Goal: Communication & Community: Answer question/provide support

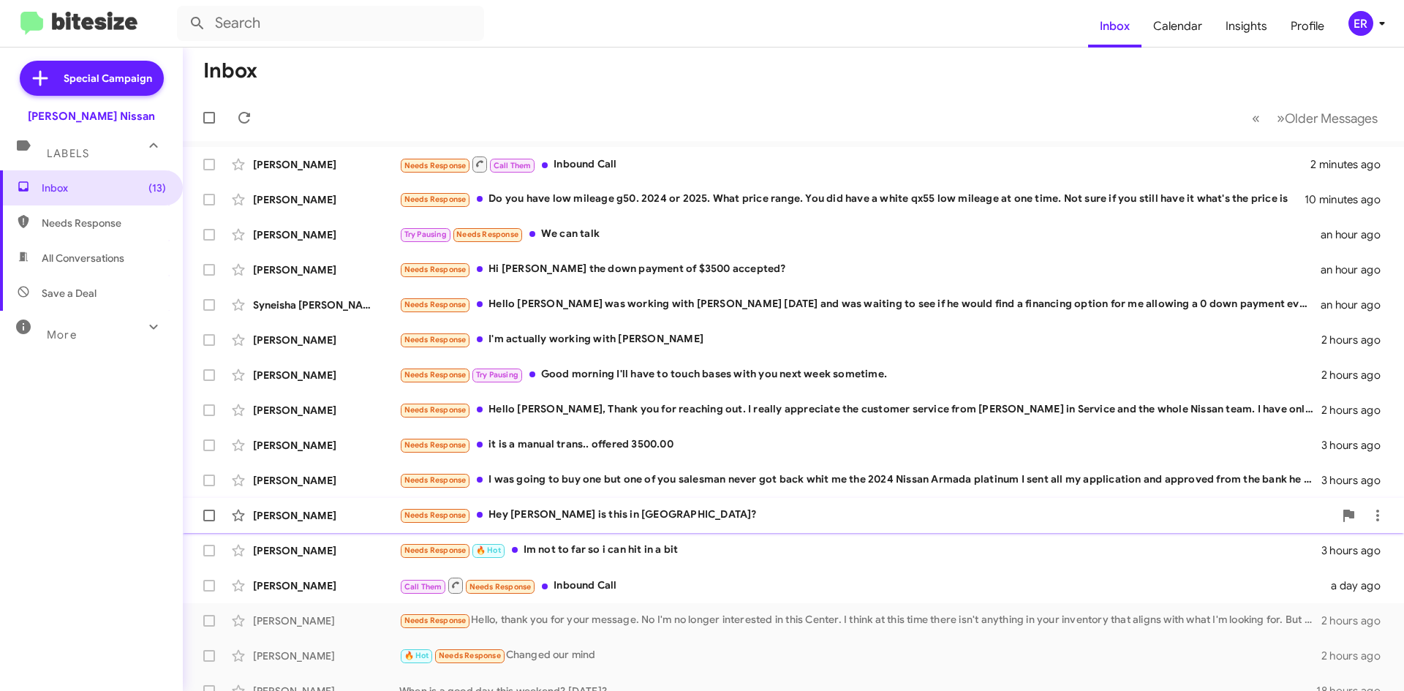
click at [591, 516] on div "Needs Response Hey [PERSON_NAME] is this in [GEOGRAPHIC_DATA]?" at bounding box center [866, 515] width 935 height 17
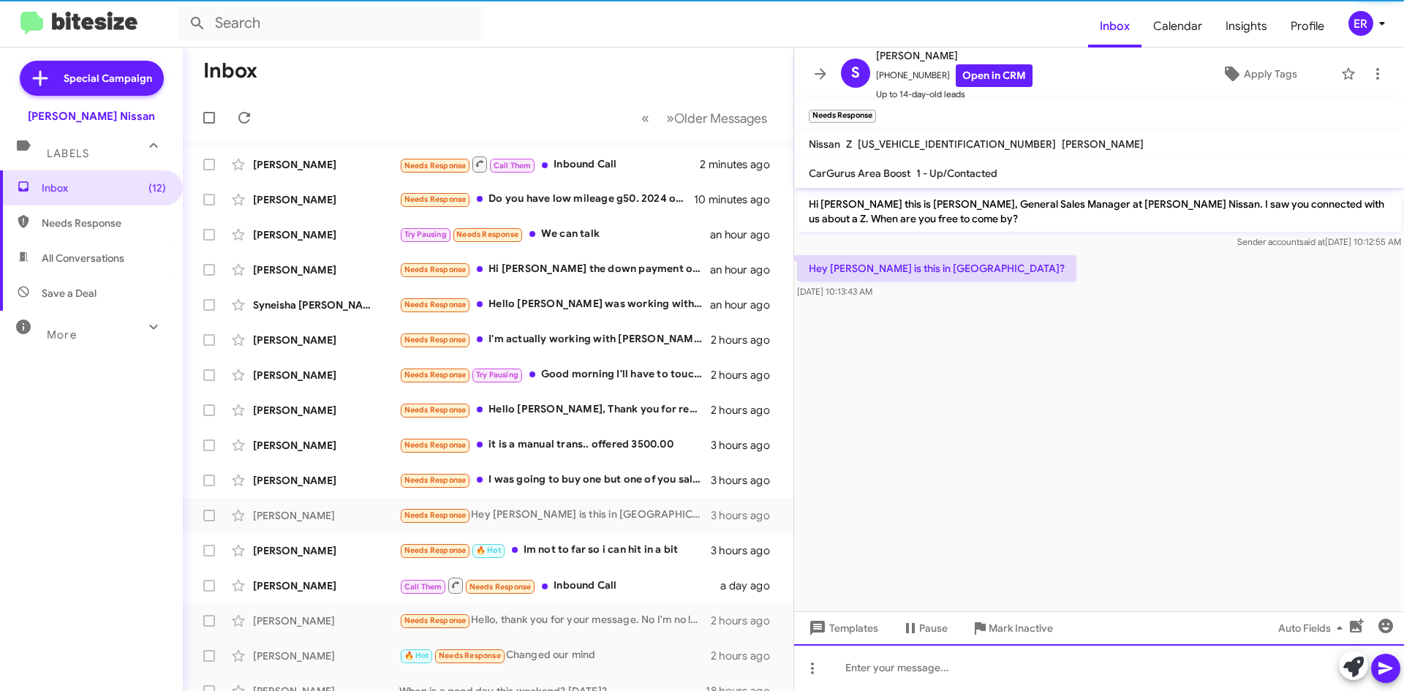
click at [935, 665] on div at bounding box center [1099, 667] width 610 height 47
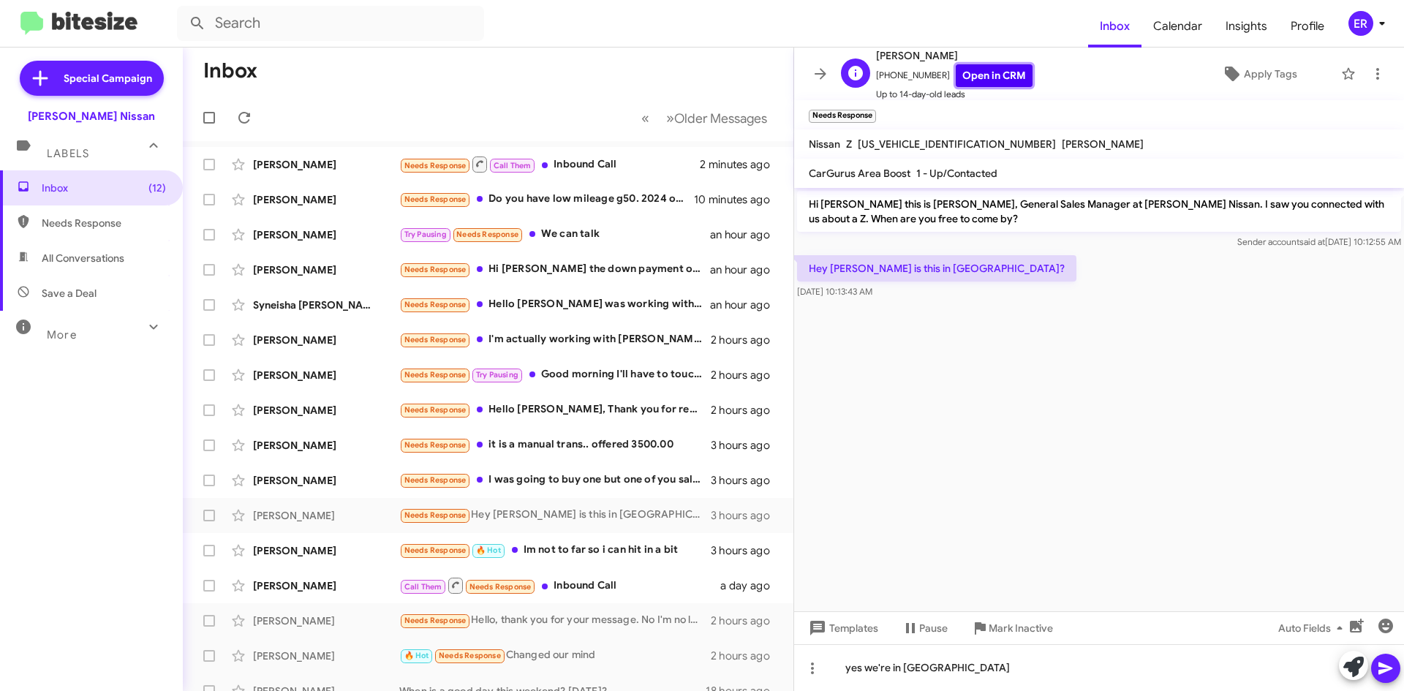
click at [989, 69] on link "Open in CRM" at bounding box center [994, 75] width 77 height 23
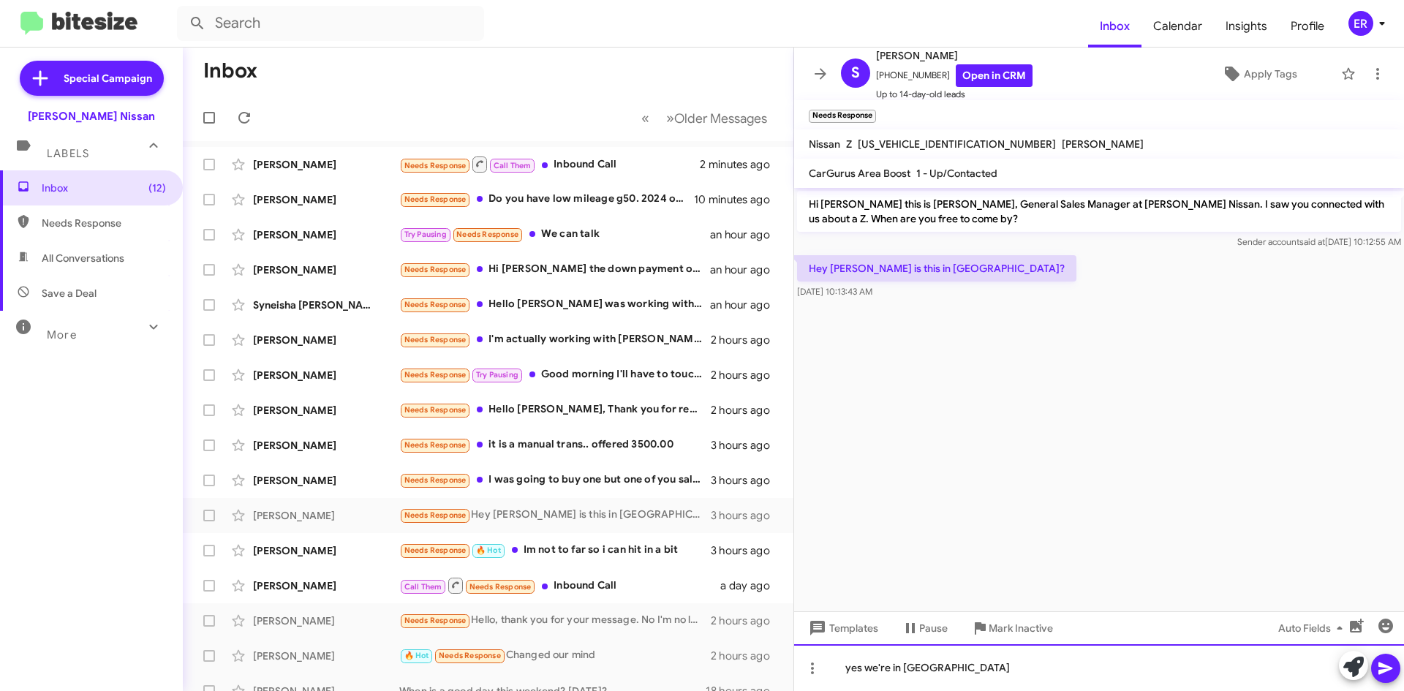
click at [1061, 669] on div "yes we're in [GEOGRAPHIC_DATA]" at bounding box center [1099, 667] width 610 height 47
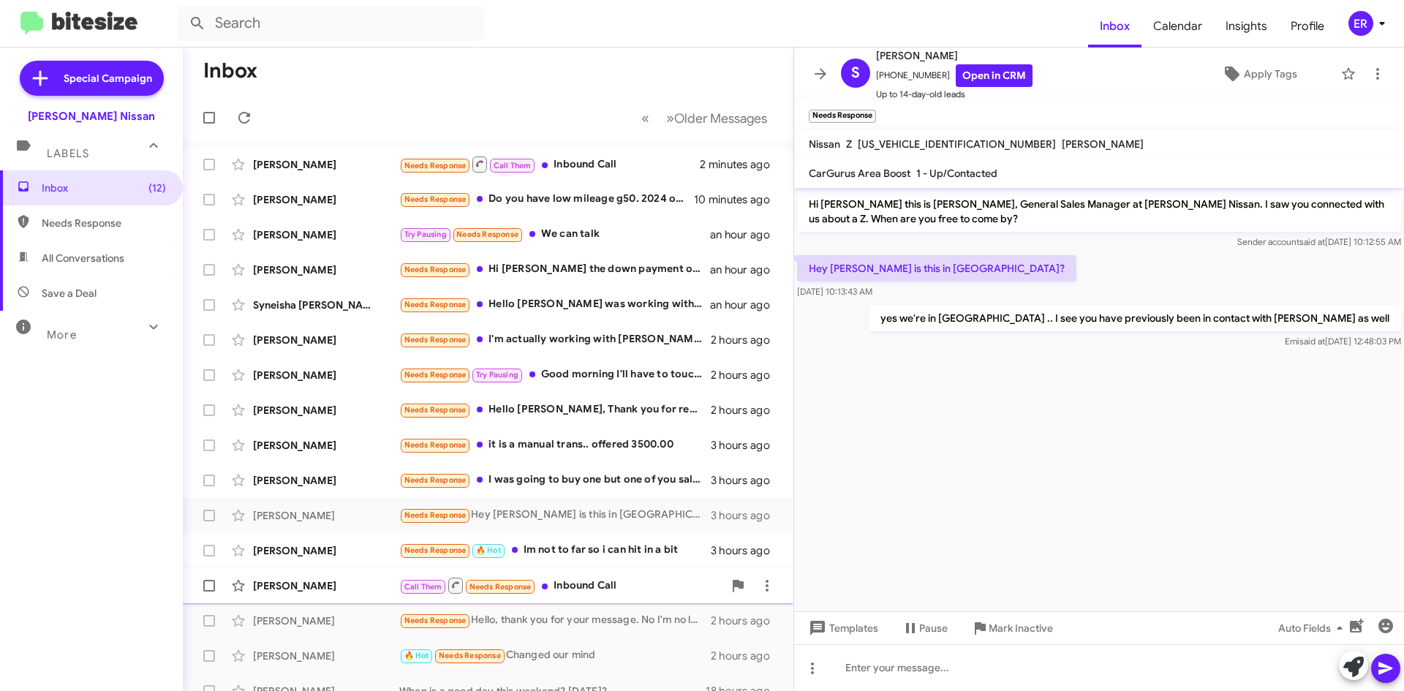
click at [603, 598] on div "[PERSON_NAME] Call Them Needs Response Inbound Call a day ago" at bounding box center [488, 585] width 587 height 29
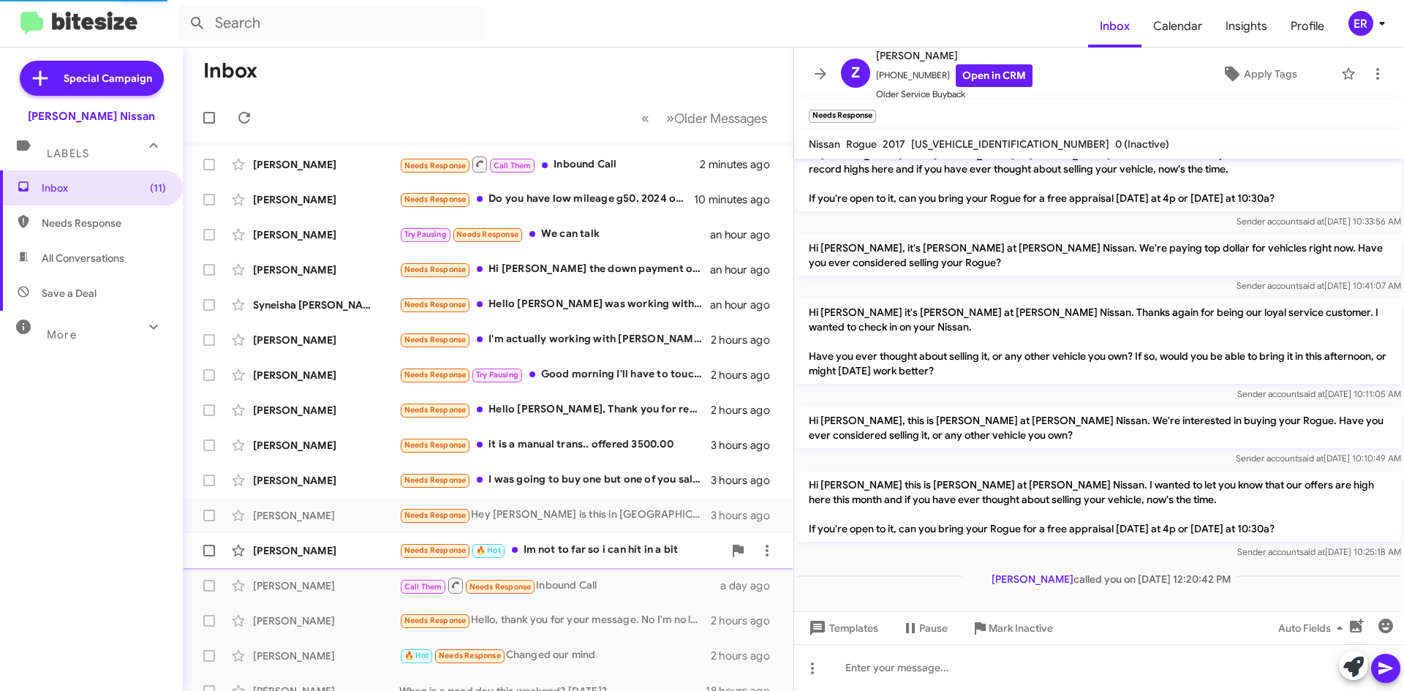
click at [633, 563] on div "[PERSON_NAME] Needs Response 🔥 Hot Im not to far so i can hit in a bit 3 hours …" at bounding box center [488, 550] width 587 height 29
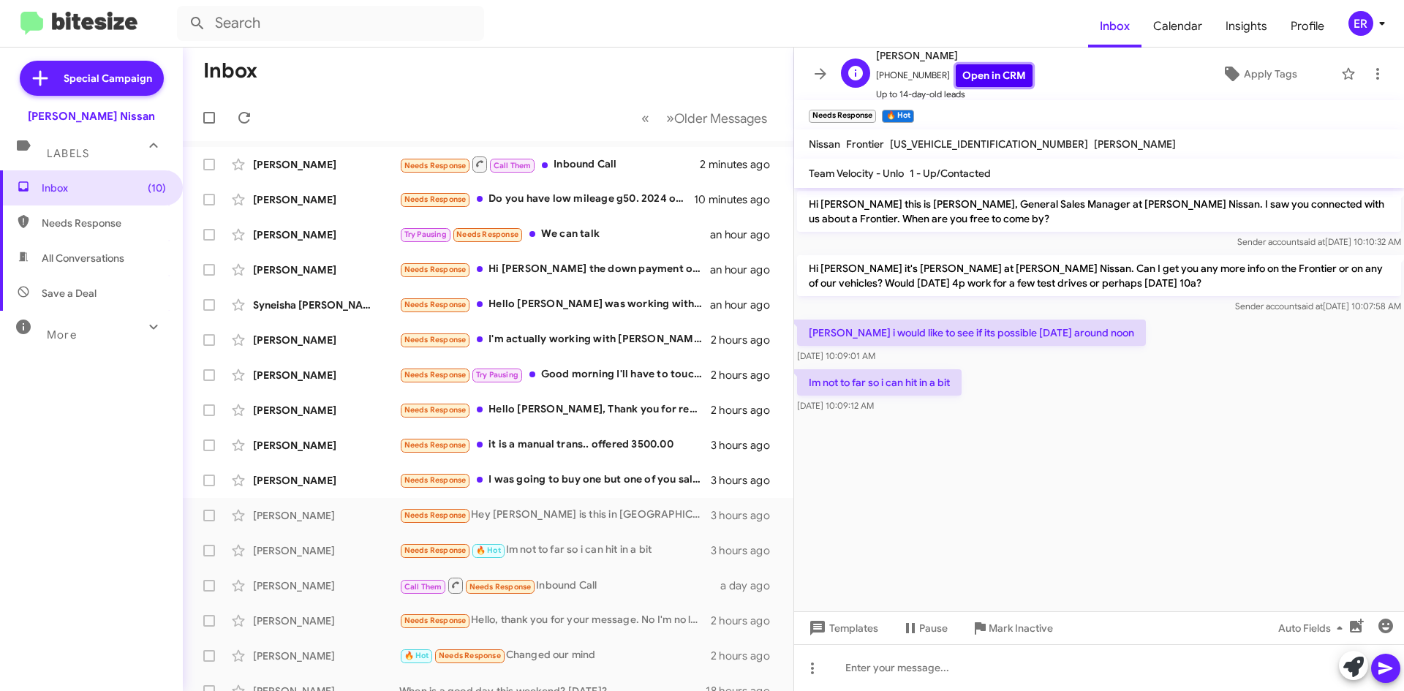
click at [995, 75] on link "Open in CRM" at bounding box center [994, 75] width 77 height 23
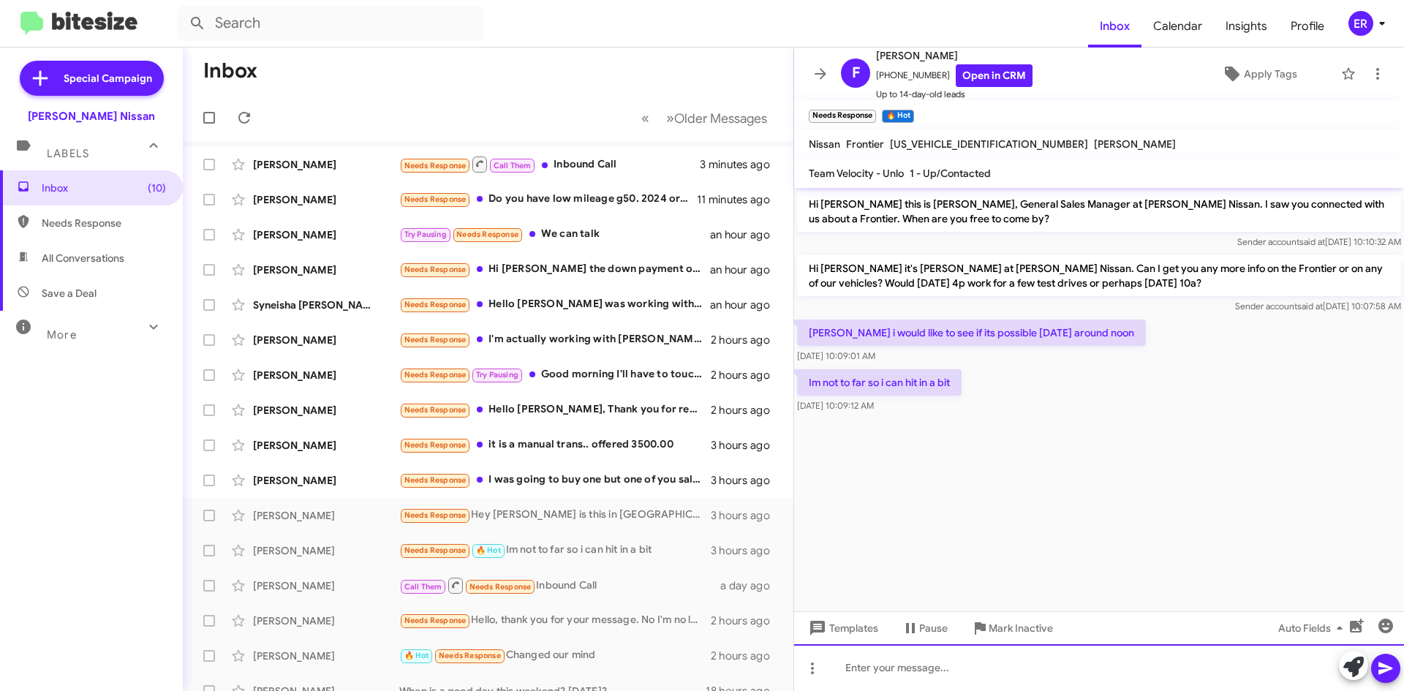
click at [1009, 655] on div at bounding box center [1099, 667] width 610 height 47
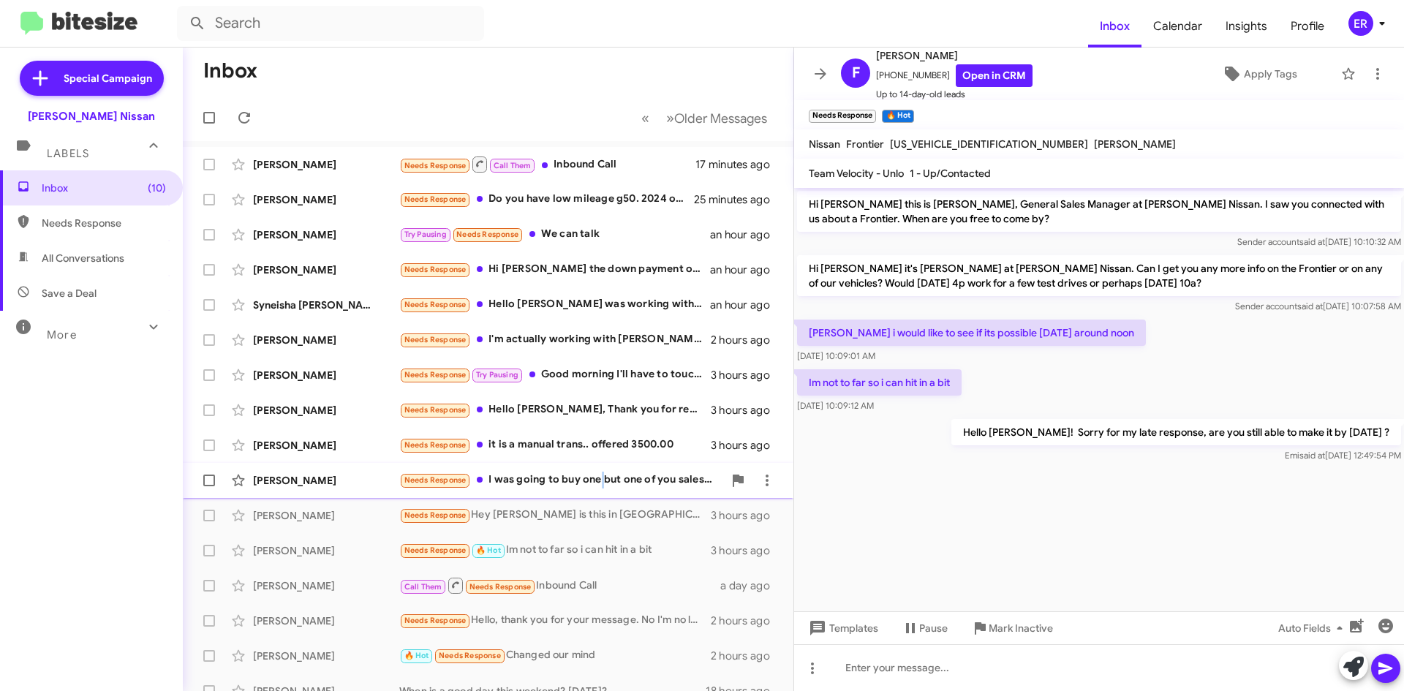
click at [601, 470] on div "[PERSON_NAME] Needs Response I was going to buy one but one of you salesman nev…" at bounding box center [488, 480] width 587 height 29
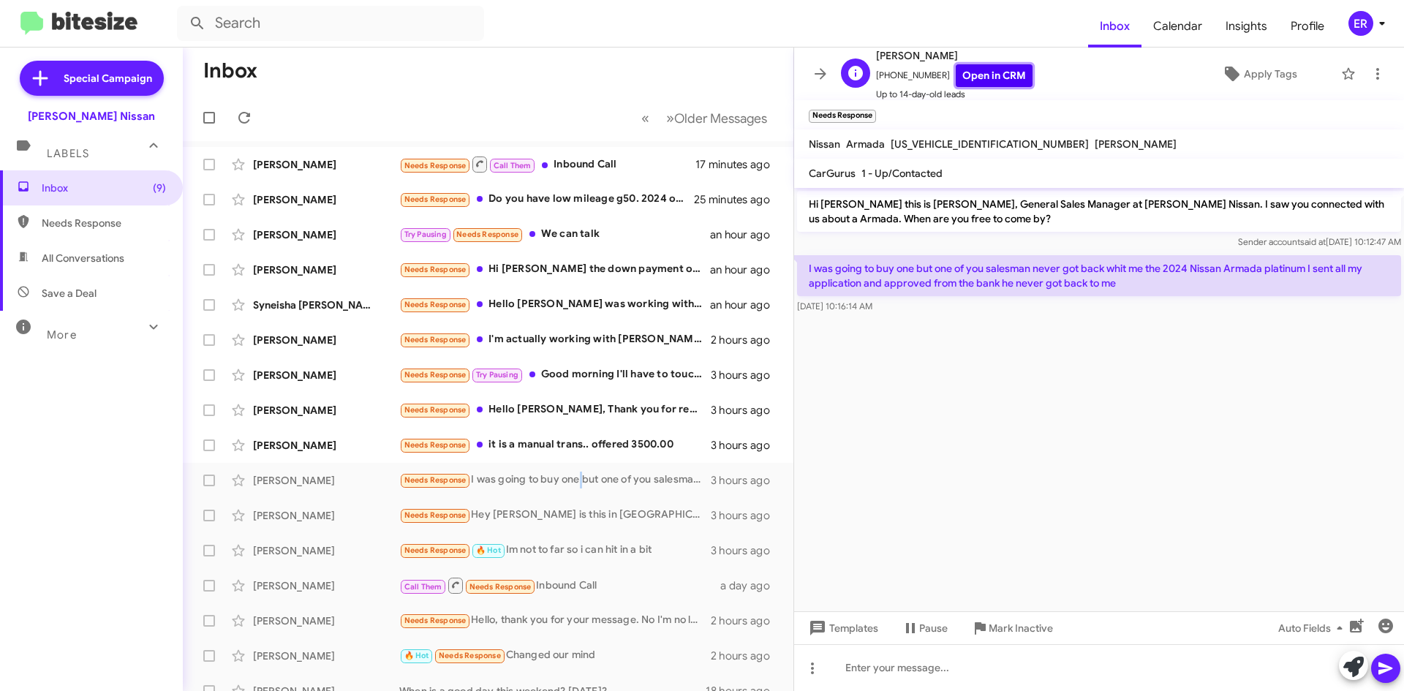
click at [971, 80] on link "Open in CRM" at bounding box center [994, 75] width 77 height 23
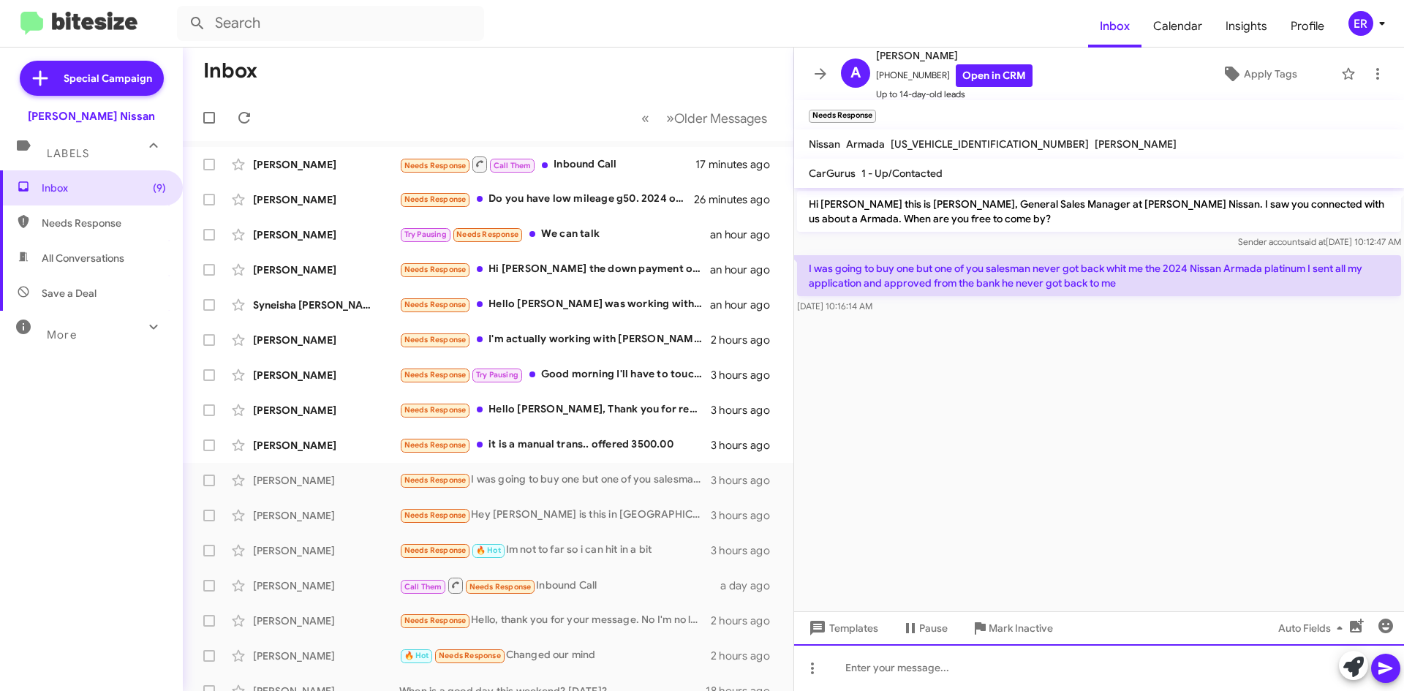
click at [947, 671] on div at bounding box center [1099, 667] width 610 height 47
click at [991, 677] on div "[PERSON_NAME], I do have" at bounding box center [1099, 667] width 610 height 47
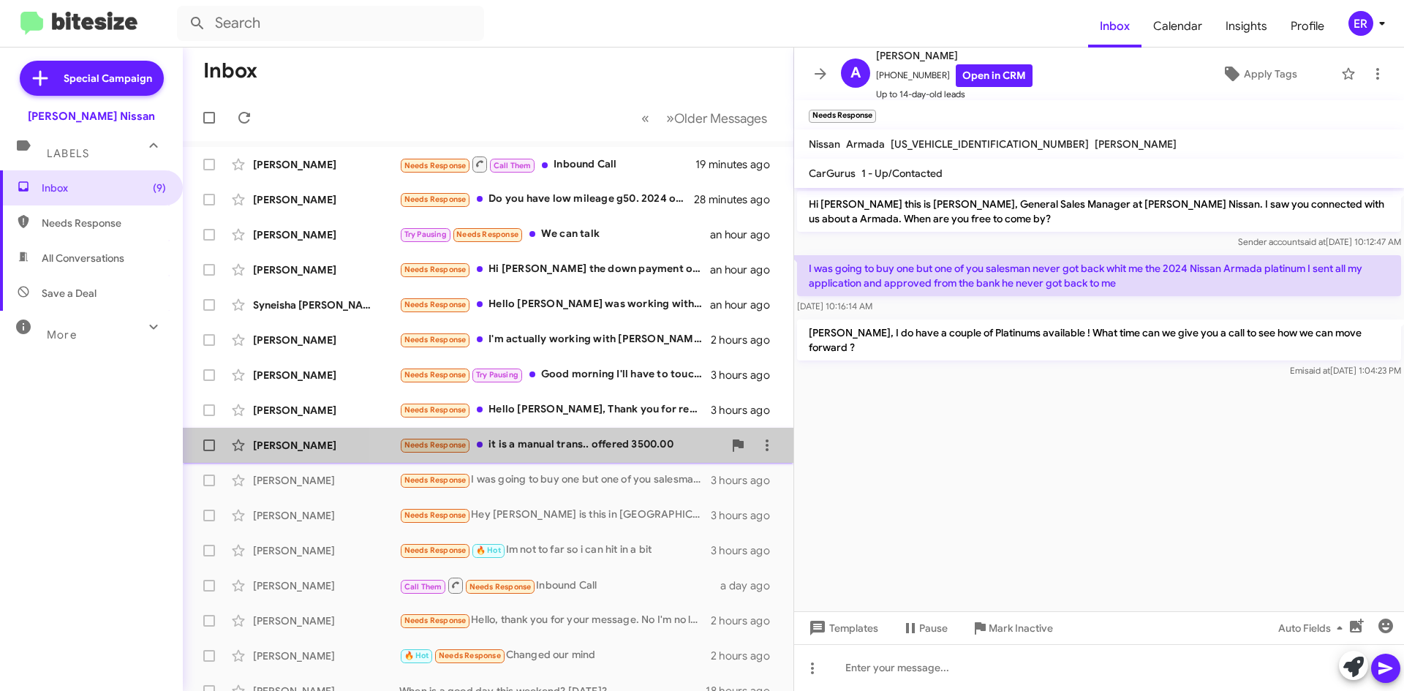
click at [641, 451] on div "Needs Response it is a manual trans.. offered 3500.00" at bounding box center [561, 445] width 324 height 17
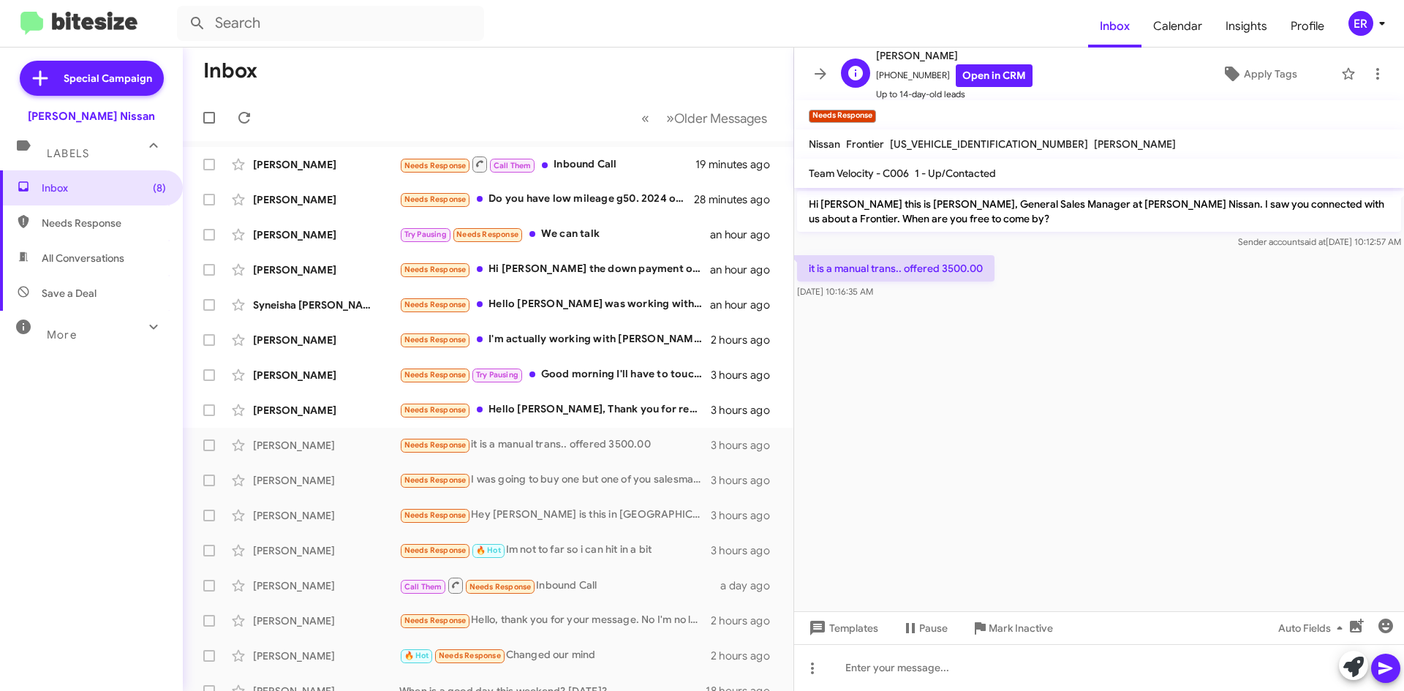
click at [1016, 95] on span "Up to 14-day-old leads" at bounding box center [954, 94] width 157 height 15
click at [1012, 79] on link "Open in CRM" at bounding box center [994, 75] width 77 height 23
click at [813, 677] on button at bounding box center [812, 668] width 29 height 29
click at [870, 634] on button "note" at bounding box center [843, 630] width 91 height 35
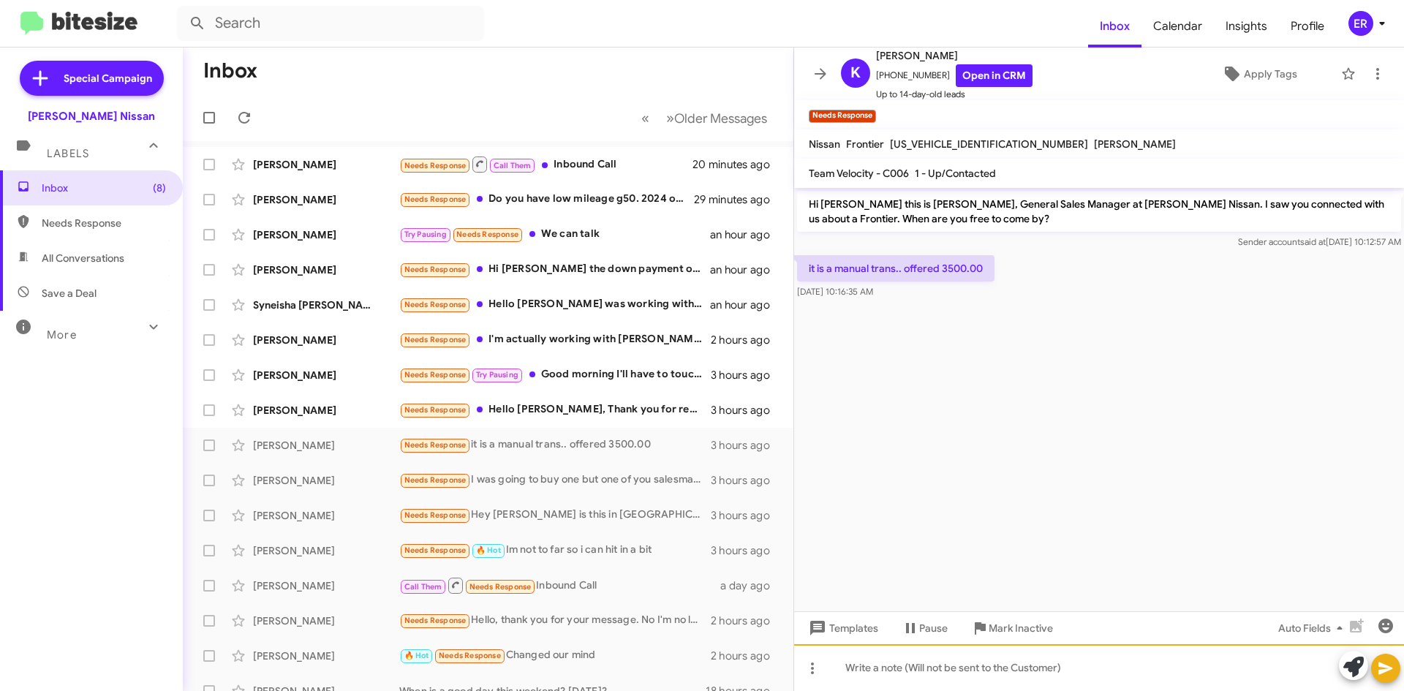
click at [892, 667] on div at bounding box center [1099, 667] width 610 height 47
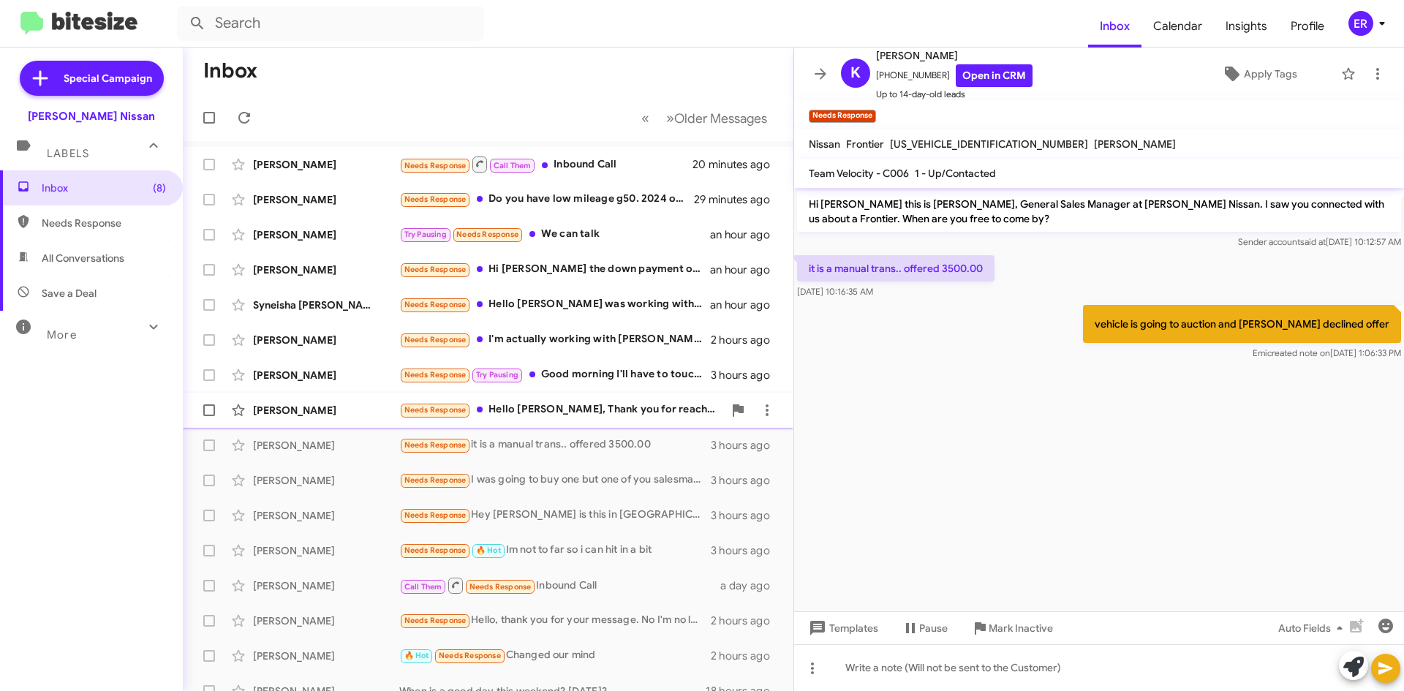
click at [514, 410] on div "Needs Response Hello [PERSON_NAME], Thank you for reaching out. I really apprec…" at bounding box center [561, 410] width 324 height 17
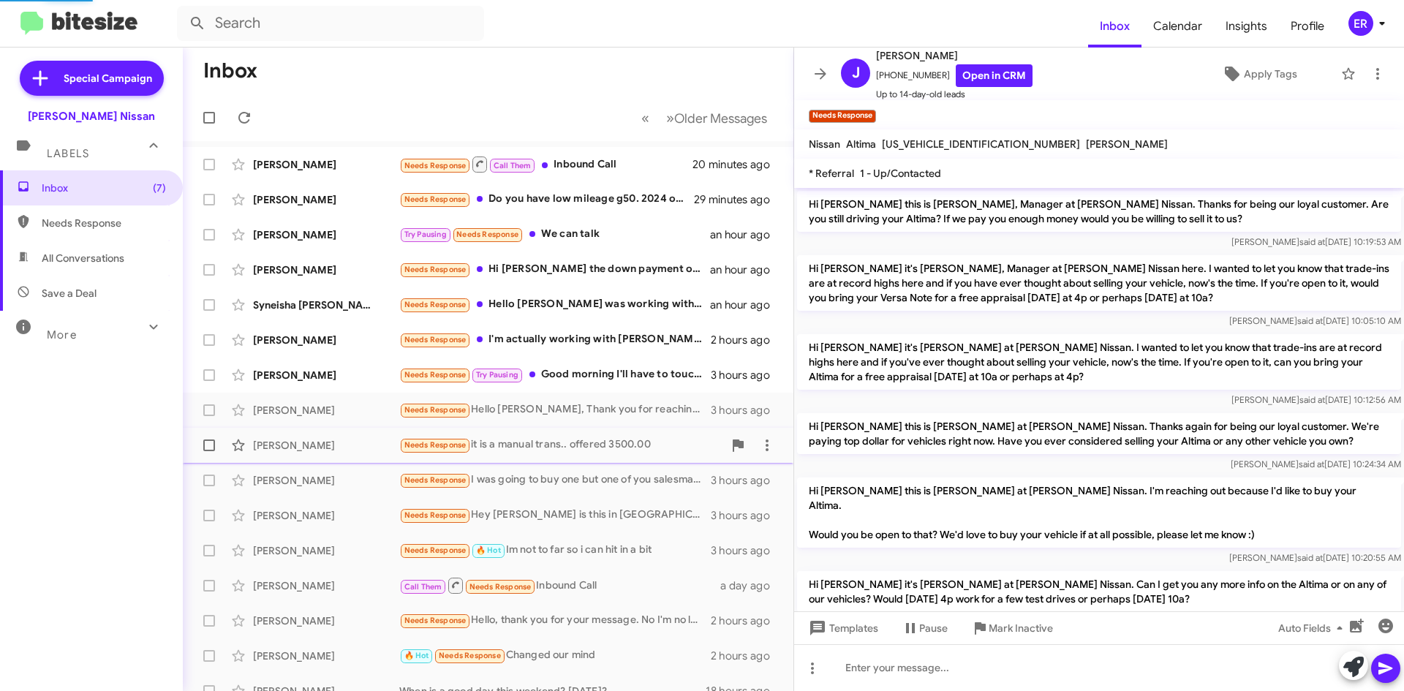
scroll to position [126, 0]
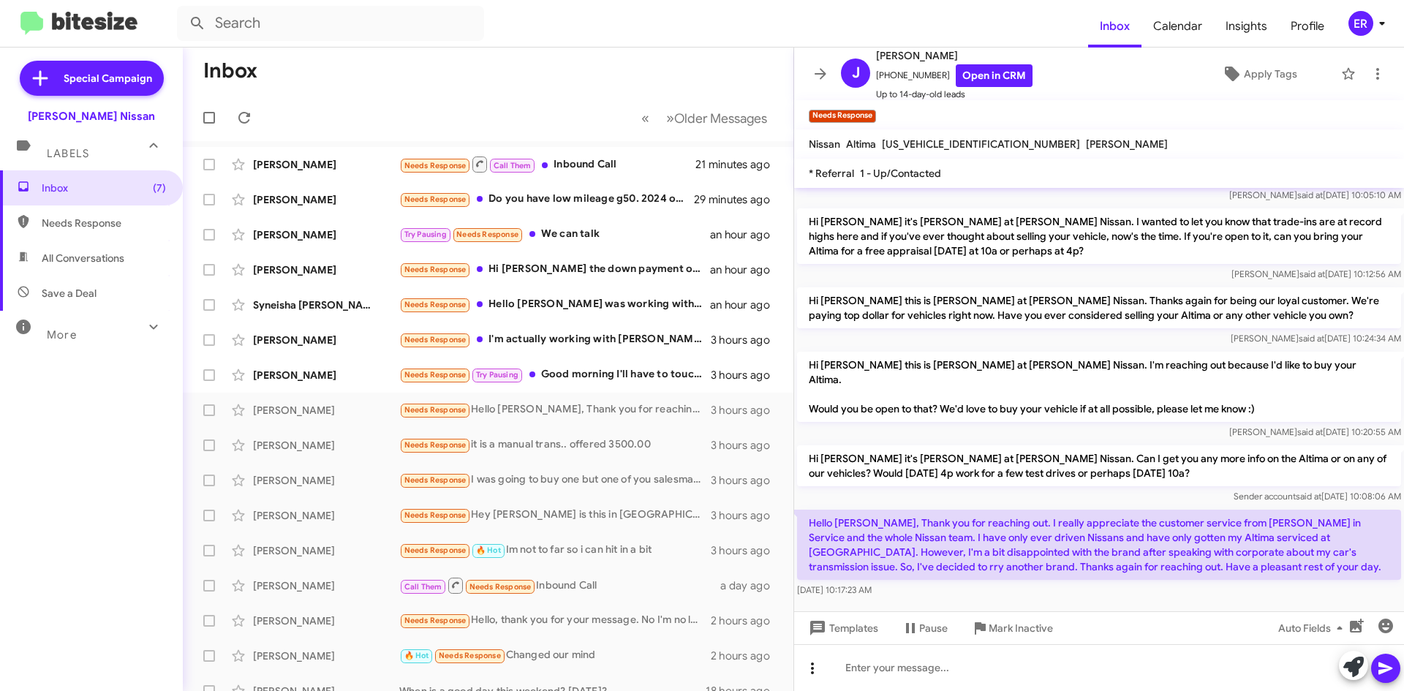
click at [815, 666] on icon at bounding box center [813, 669] width 18 height 18
click at [845, 641] on button "note" at bounding box center [843, 630] width 91 height 35
click at [919, 601] on div at bounding box center [1099, 614] width 610 height 26
click at [621, 369] on div "Needs Response Try Pausing Good morning I'll have to touch bases with you next …" at bounding box center [561, 374] width 324 height 17
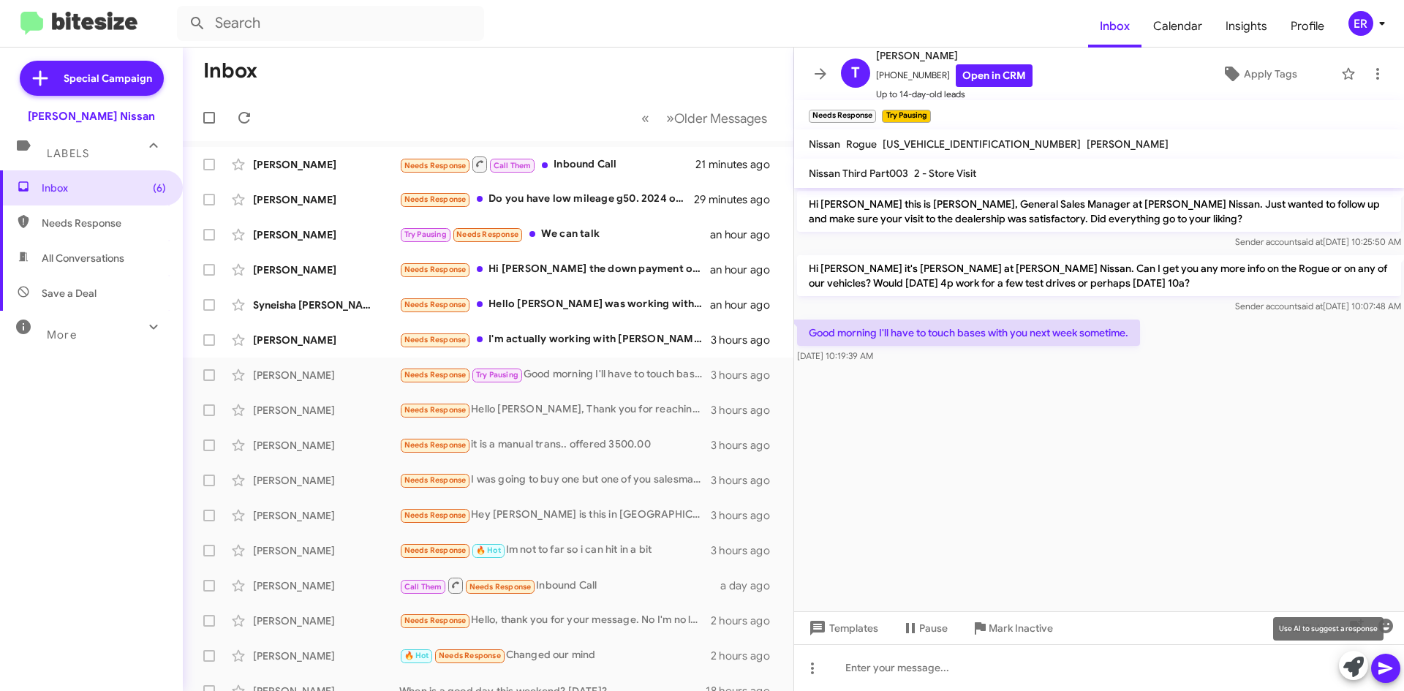
click at [1349, 670] on icon at bounding box center [1354, 667] width 20 height 20
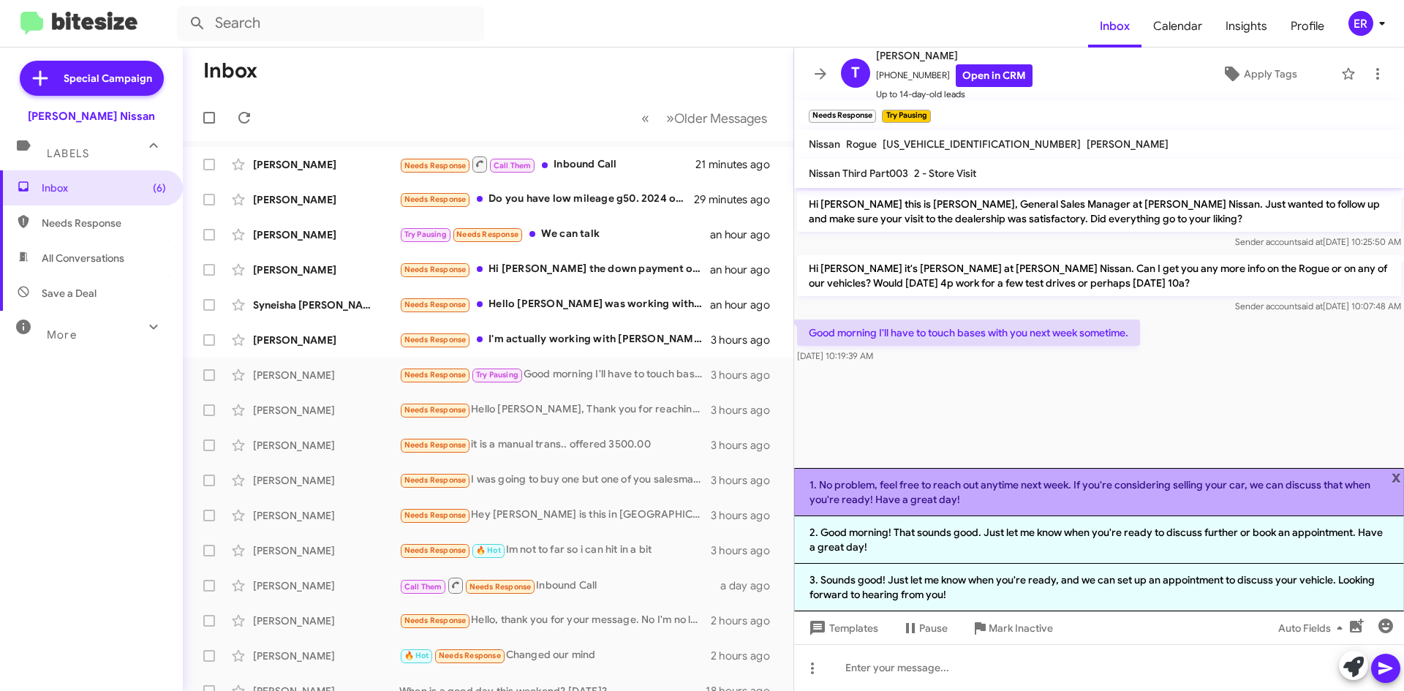
click at [1032, 492] on li "1. No problem, feel free to reach out anytime next week. If you're considering …" at bounding box center [1099, 492] width 610 height 48
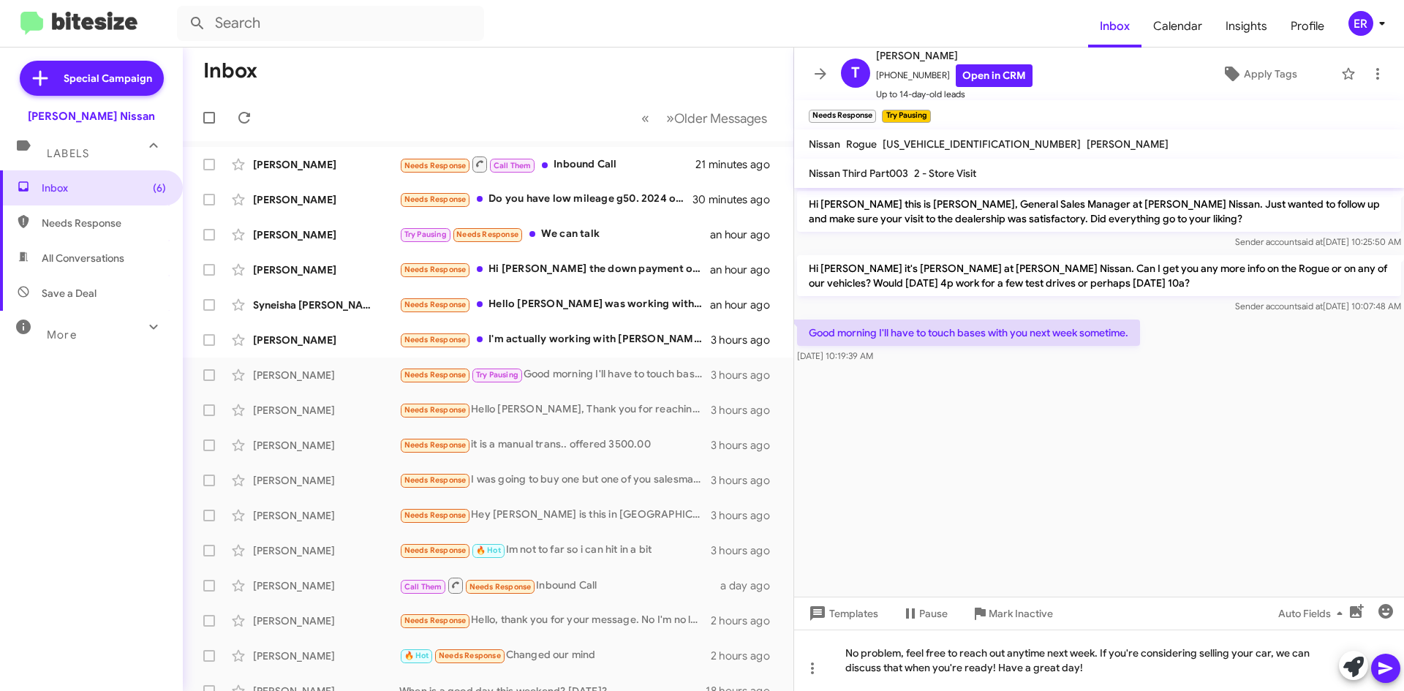
click at [1386, 670] on icon at bounding box center [1386, 669] width 14 height 12
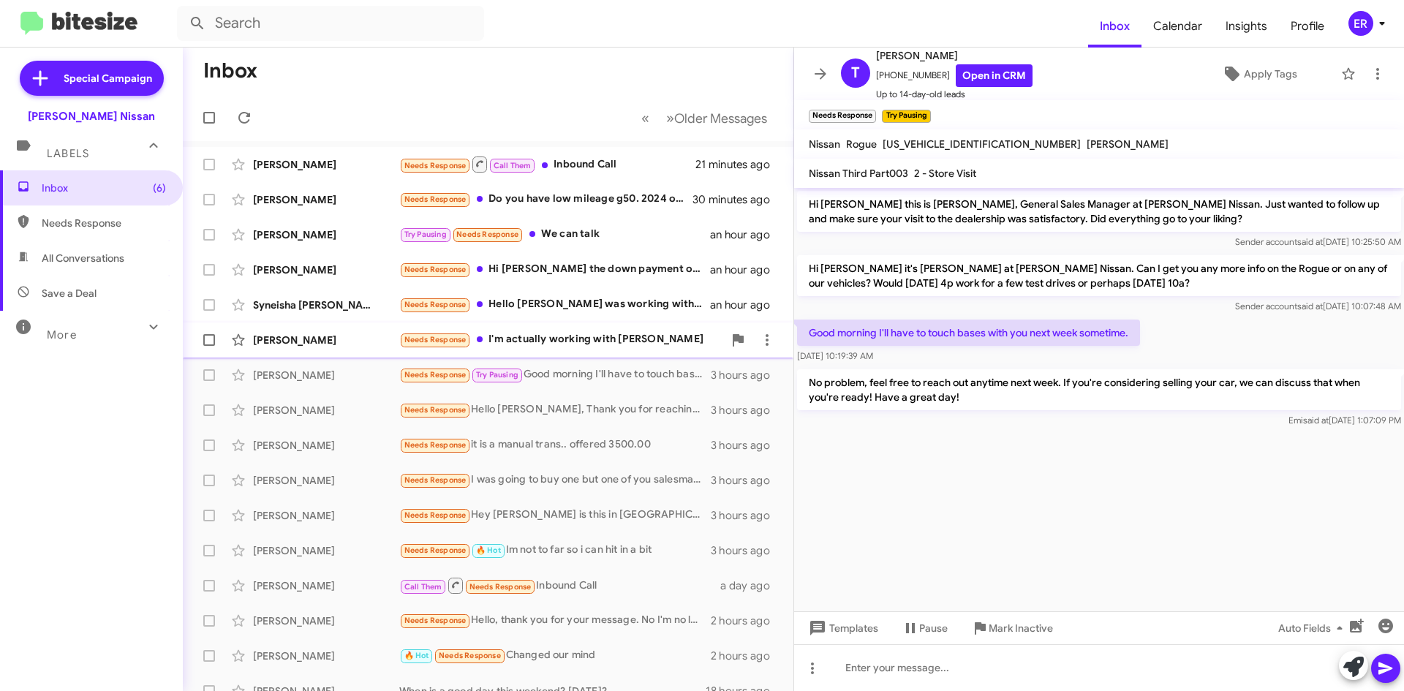
click at [573, 349] on div "[PERSON_NAME] Needs Response I'm actually working with [PERSON_NAME] 3 hours ago" at bounding box center [488, 339] width 587 height 29
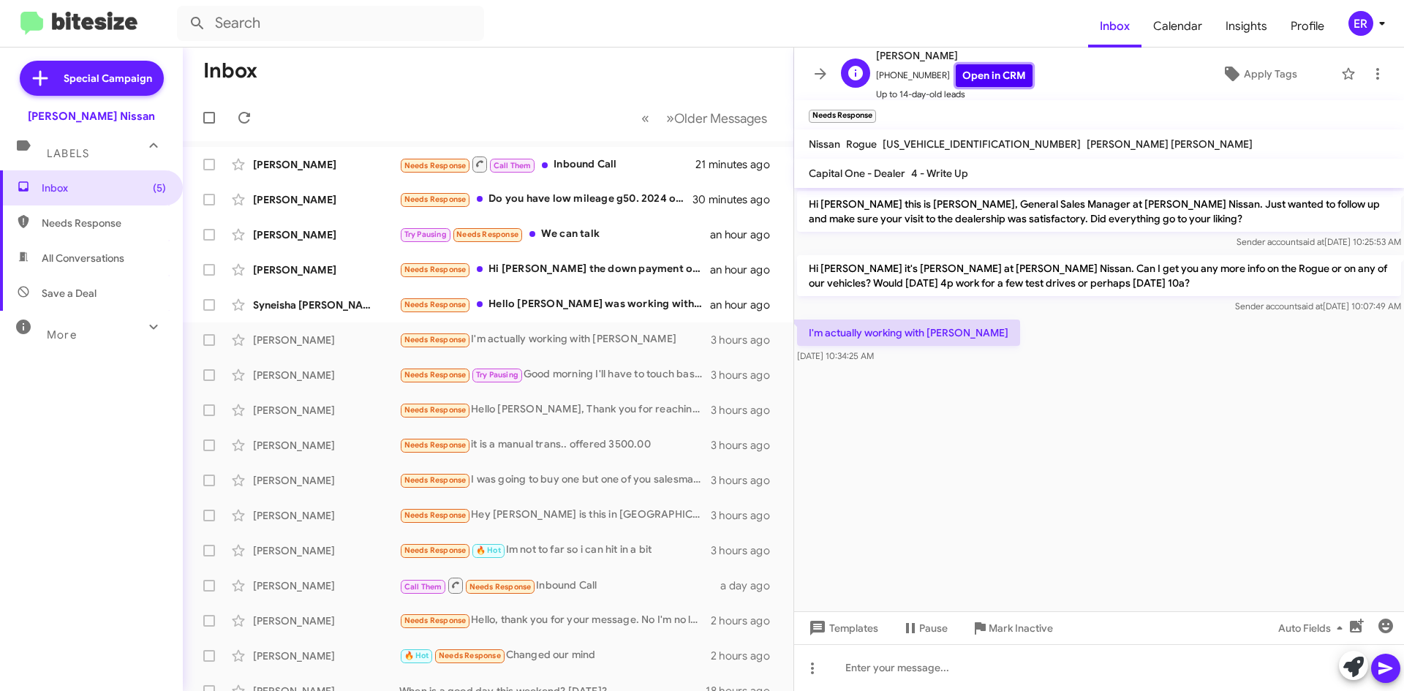
click at [972, 80] on link "Open in CRM" at bounding box center [994, 75] width 77 height 23
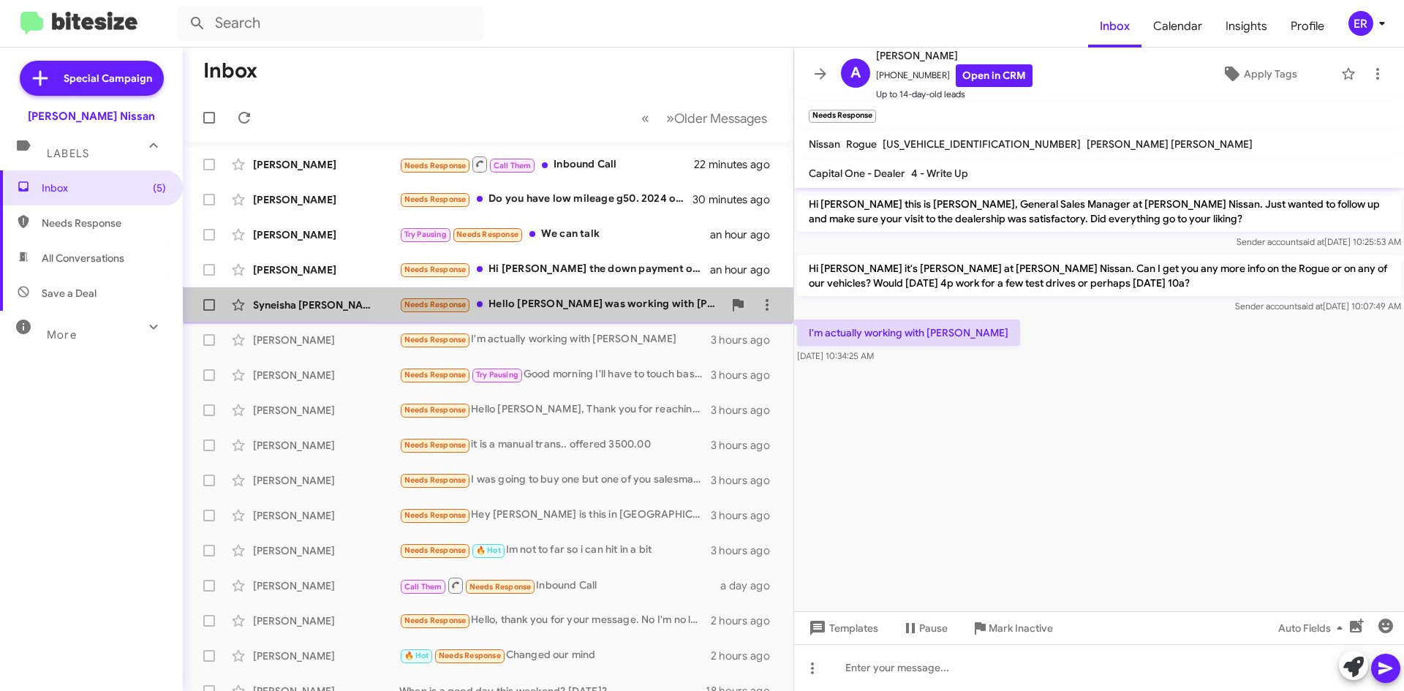
click at [594, 295] on div "Syneisha [PERSON_NAME] Needs Response Hello [PERSON_NAME] I was working with [P…" at bounding box center [488, 304] width 587 height 29
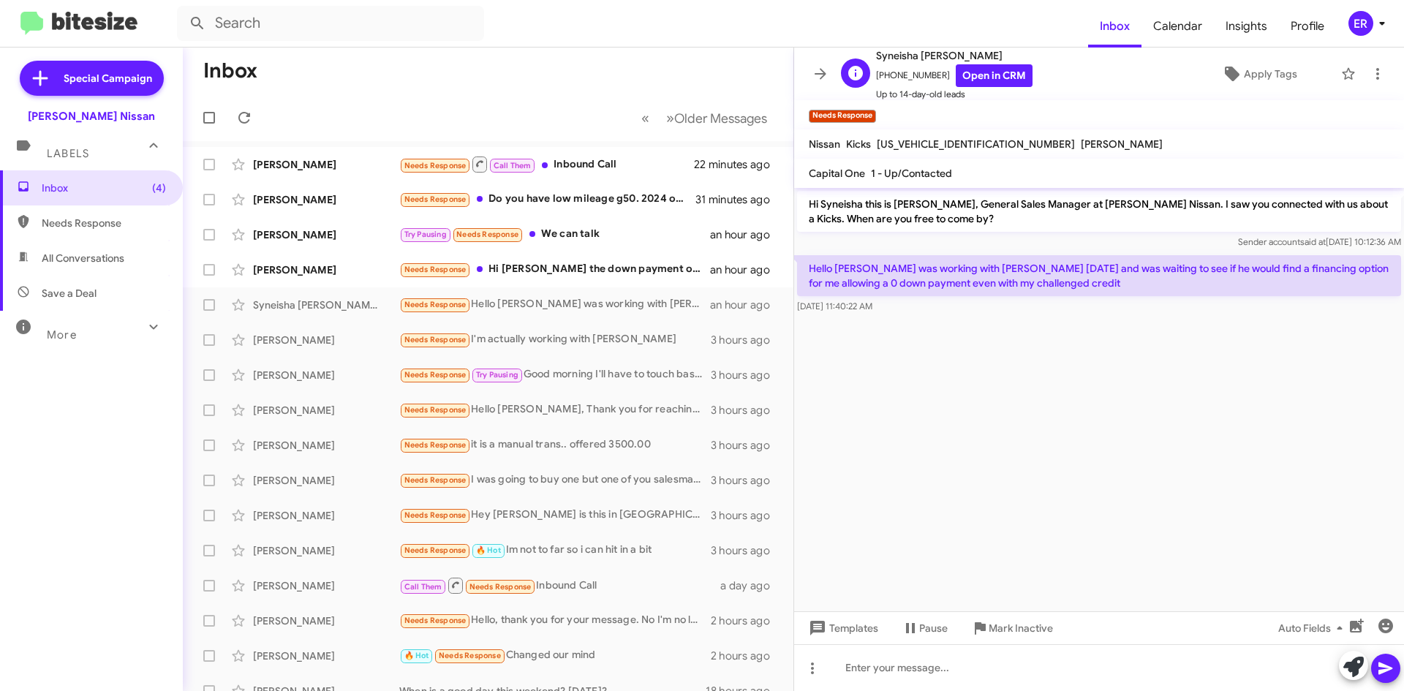
click at [1031, 80] on div "S Syneisha [PERSON_NAME] [PHONE_NUMBER] Open in CRM Up to 14-day-old leads Appl…" at bounding box center [1084, 74] width 499 height 55
click at [1019, 80] on div "S Syneisha [PERSON_NAME] [PHONE_NUMBER] Open in CRM Up to 14-day-old leads Appl…" at bounding box center [1084, 74] width 499 height 55
click at [1018, 80] on div "S Syneisha [PERSON_NAME] [PHONE_NUMBER] Open in CRM Up to 14-day-old leads Appl…" at bounding box center [1084, 74] width 499 height 55
click at [977, 75] on link "Open in CRM" at bounding box center [994, 75] width 77 height 23
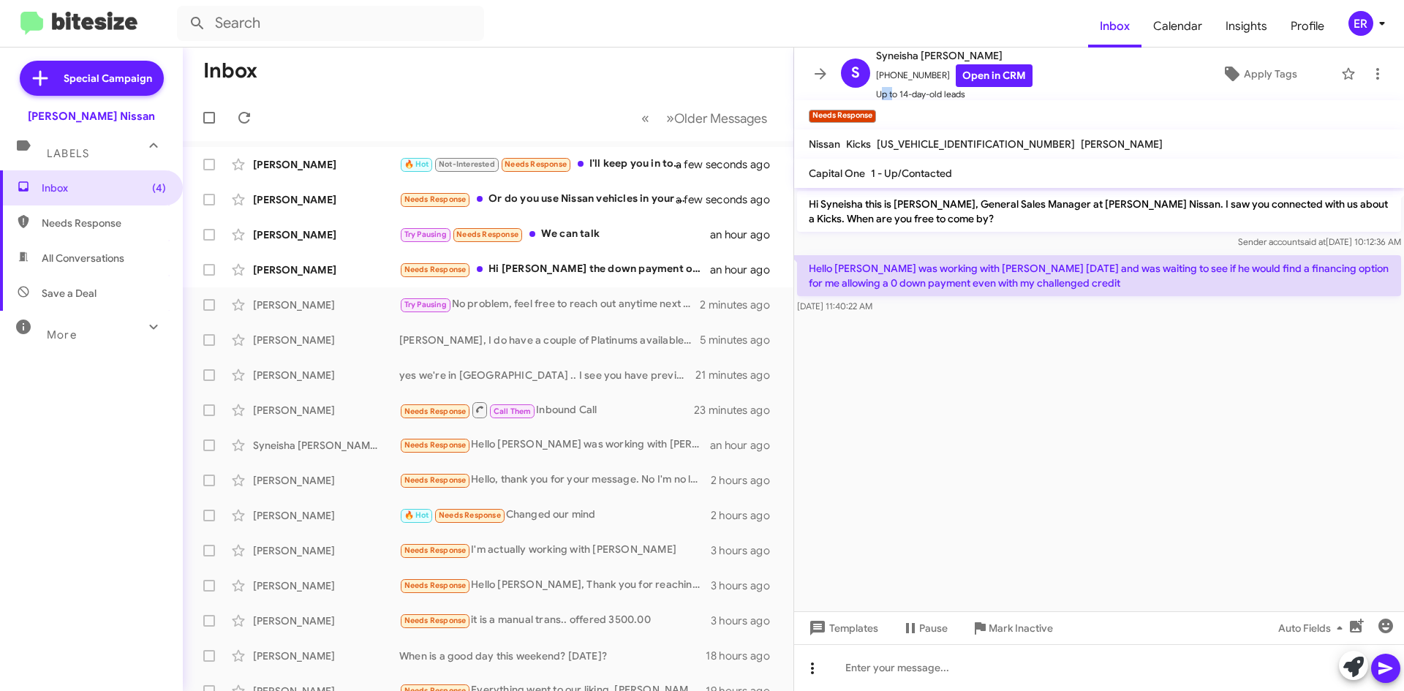
click at [816, 661] on icon at bounding box center [813, 669] width 18 height 18
click at [843, 635] on button "note" at bounding box center [843, 630] width 91 height 35
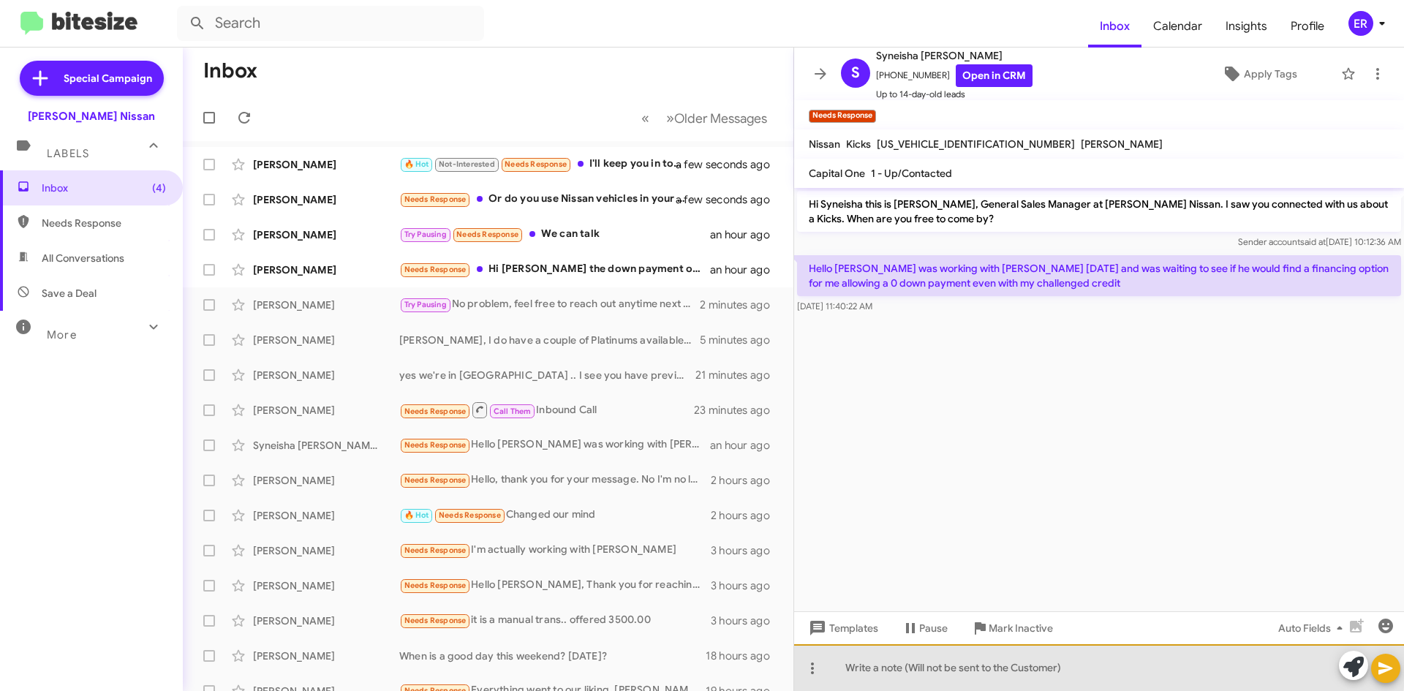
click at [861, 660] on div at bounding box center [1099, 667] width 610 height 47
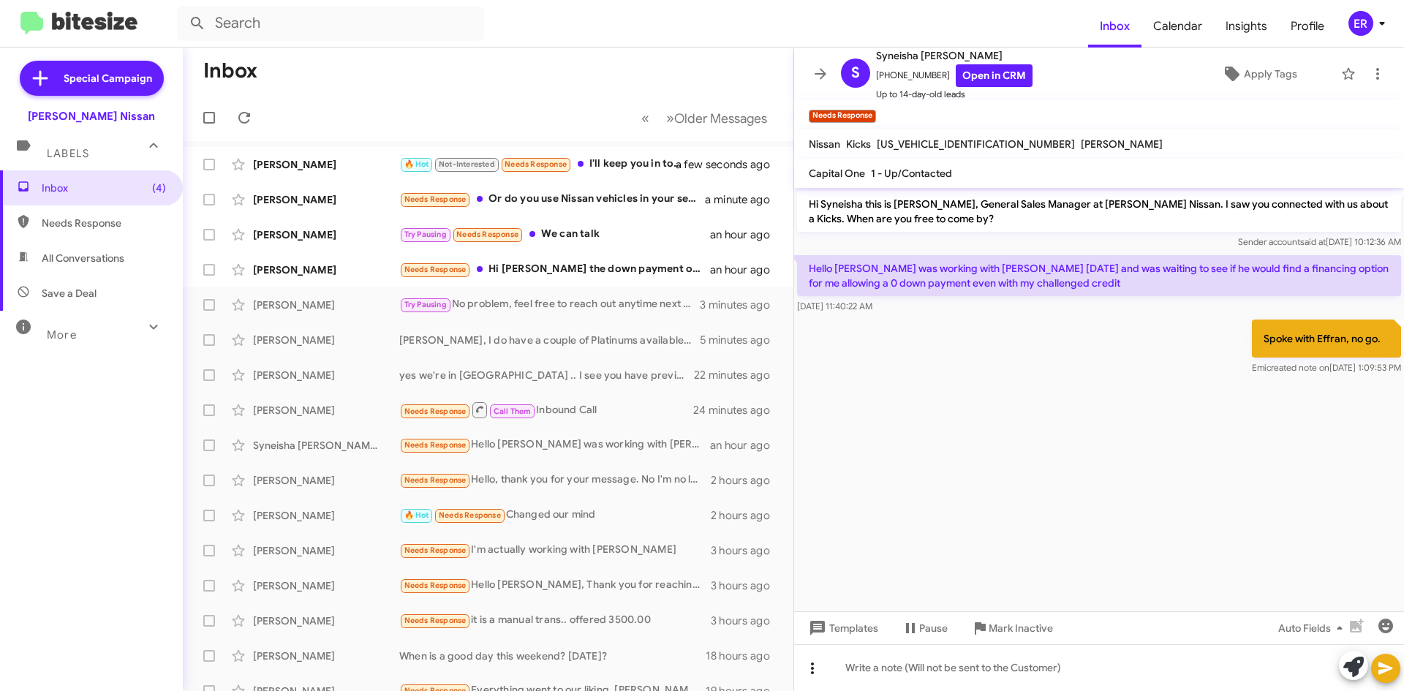
click at [811, 682] on button at bounding box center [812, 668] width 29 height 29
drag, startPoint x: 825, startPoint y: 596, endPoint x: 824, endPoint y: 606, distance: 9.5
click at [825, 597] on mat-icon at bounding box center [819, 596] width 18 height 18
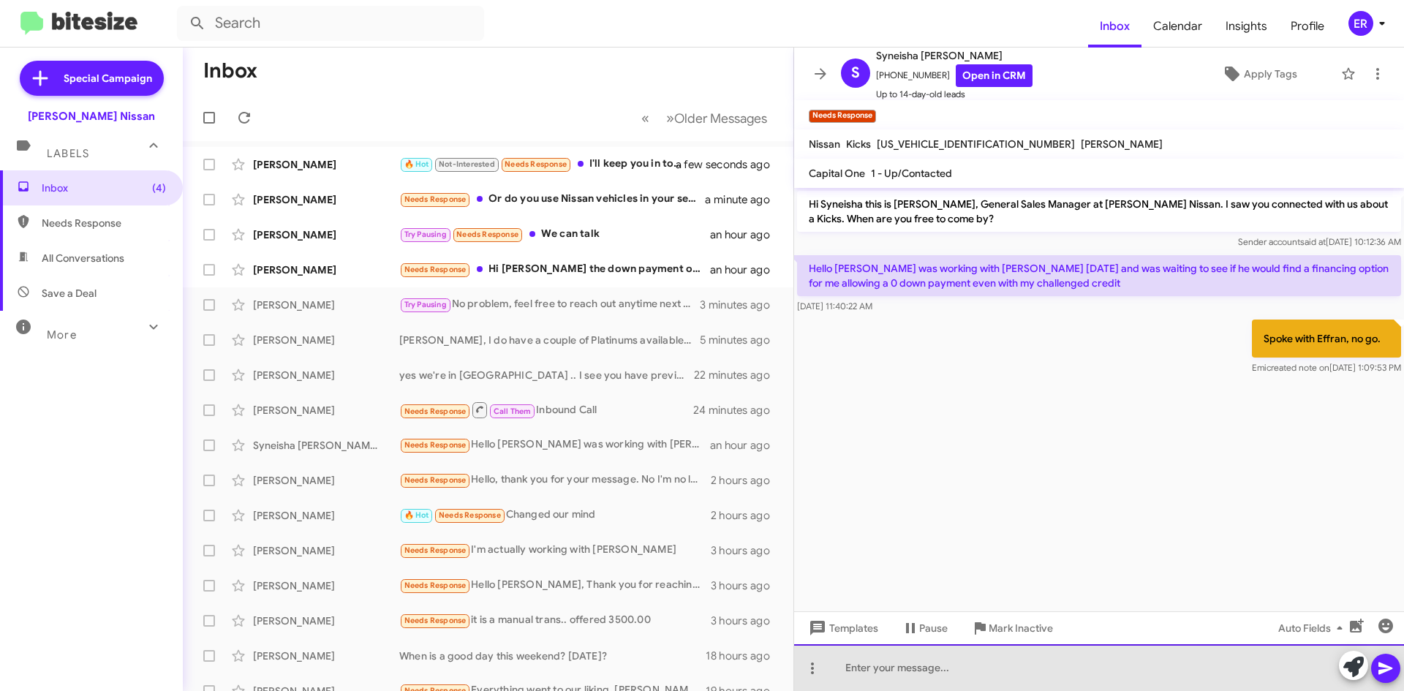
click at [837, 649] on div at bounding box center [1099, 667] width 610 height 47
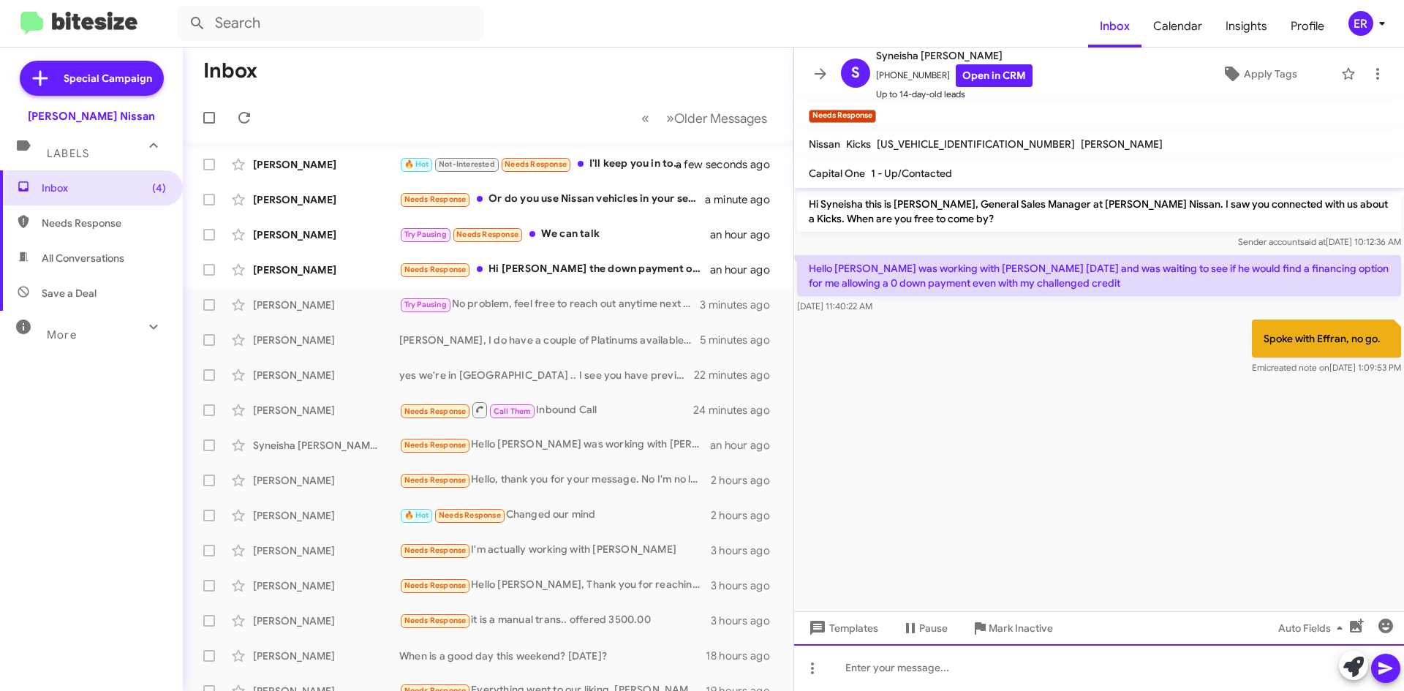
click at [835, 656] on div at bounding box center [1099, 667] width 610 height 47
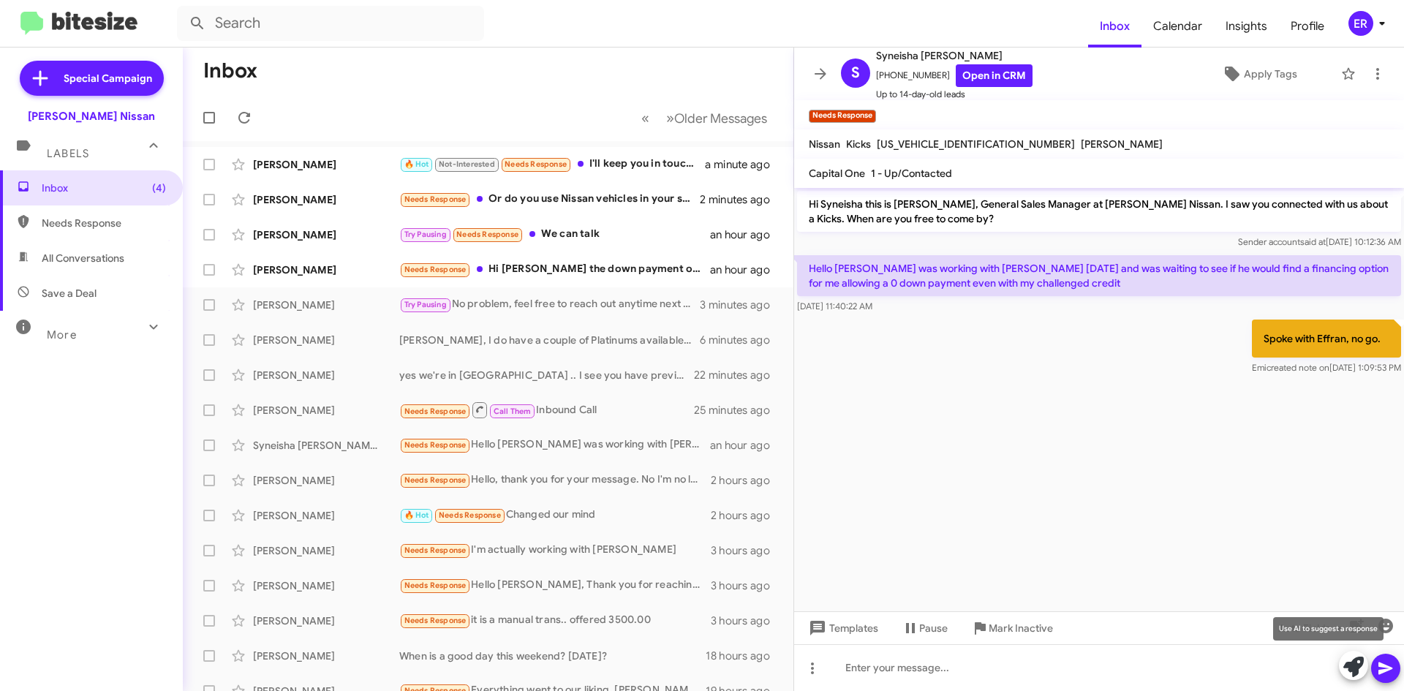
click at [1342, 663] on button at bounding box center [1353, 665] width 29 height 29
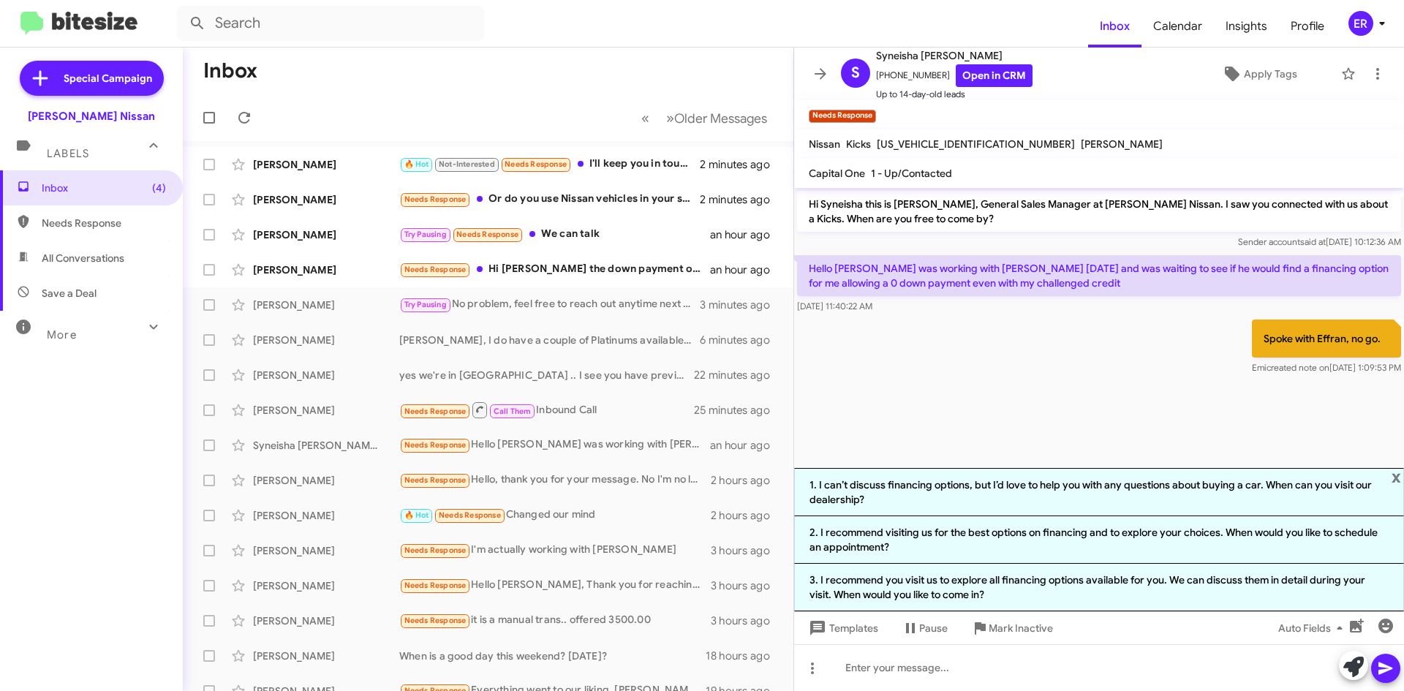
click at [1060, 433] on cdk-virtual-scroll-viewport "Hi Syneisha this is [PERSON_NAME], General Sales Manager at [PERSON_NAME] Nissa…" at bounding box center [1099, 328] width 610 height 280
click at [1399, 483] on span "x" at bounding box center [1397, 477] width 10 height 18
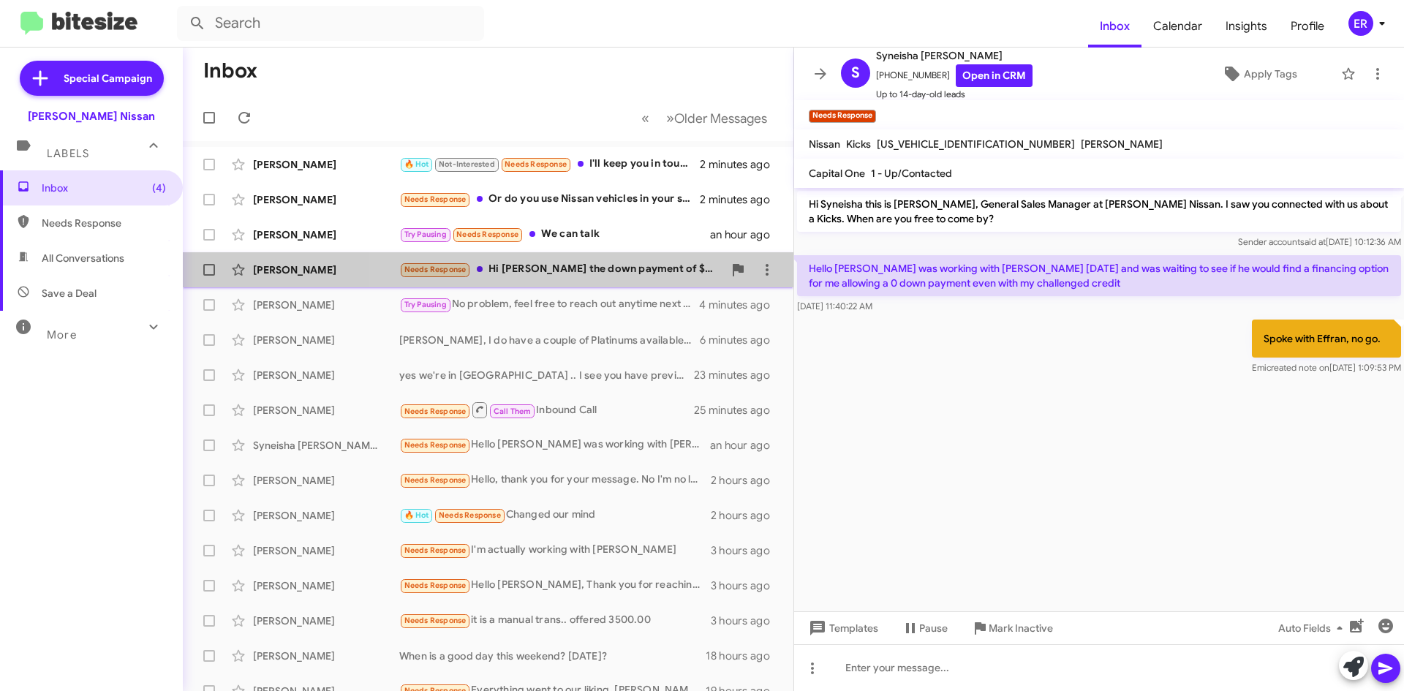
click at [610, 269] on div "Needs Response Hi [PERSON_NAME] the down payment of $3500 accepted?" at bounding box center [561, 269] width 324 height 17
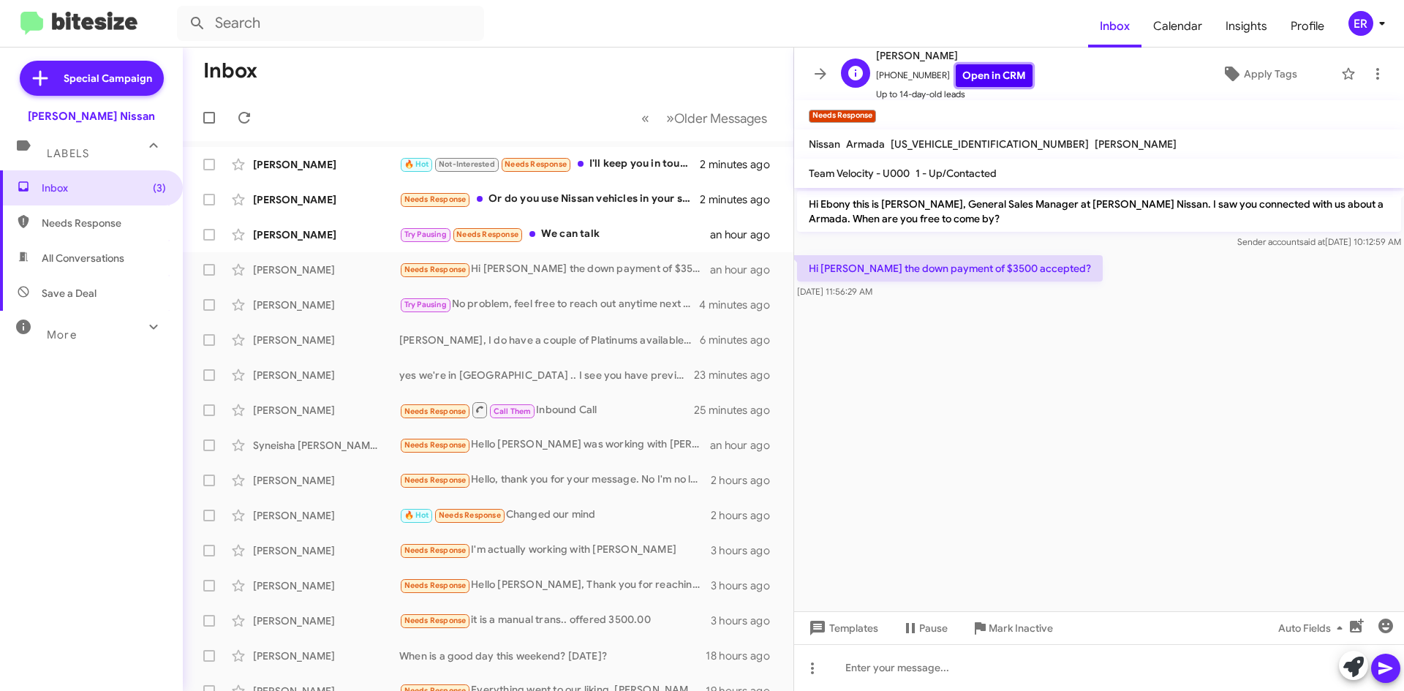
click at [1009, 75] on link "Open in CRM" at bounding box center [994, 75] width 77 height 23
click at [818, 681] on button at bounding box center [812, 668] width 29 height 29
click at [818, 671] on div at bounding box center [702, 345] width 1404 height 691
click at [805, 677] on button at bounding box center [812, 668] width 29 height 29
click at [837, 631] on button "note" at bounding box center [843, 630] width 91 height 35
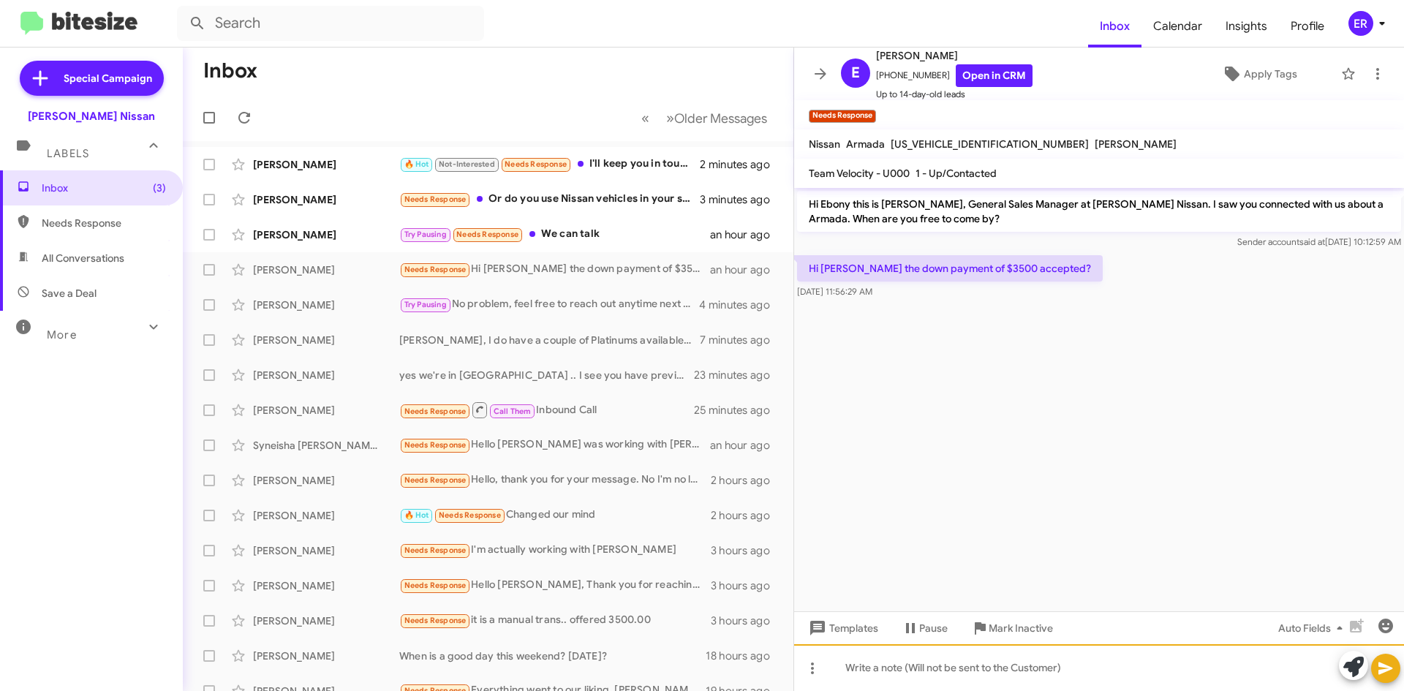
click at [870, 666] on div at bounding box center [1099, 667] width 610 height 47
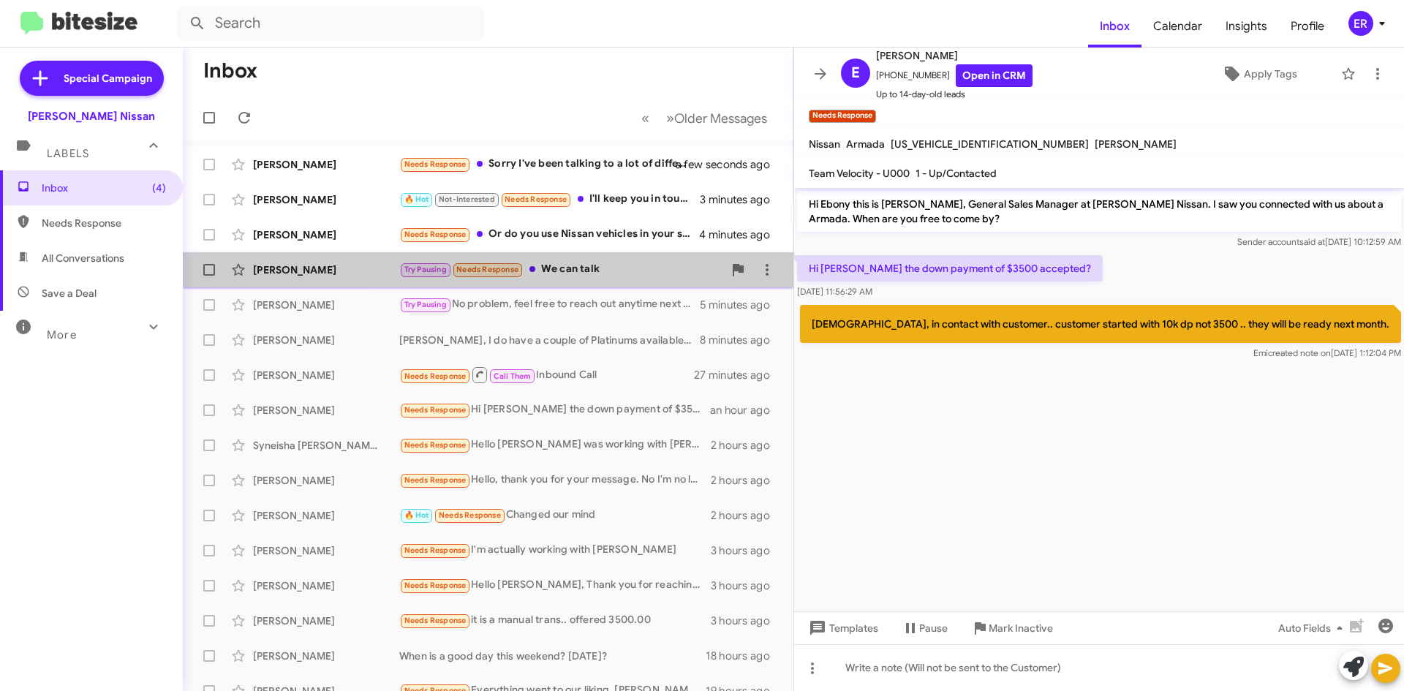
click at [564, 263] on div "Try Pausing Needs Response We can talk" at bounding box center [561, 269] width 324 height 17
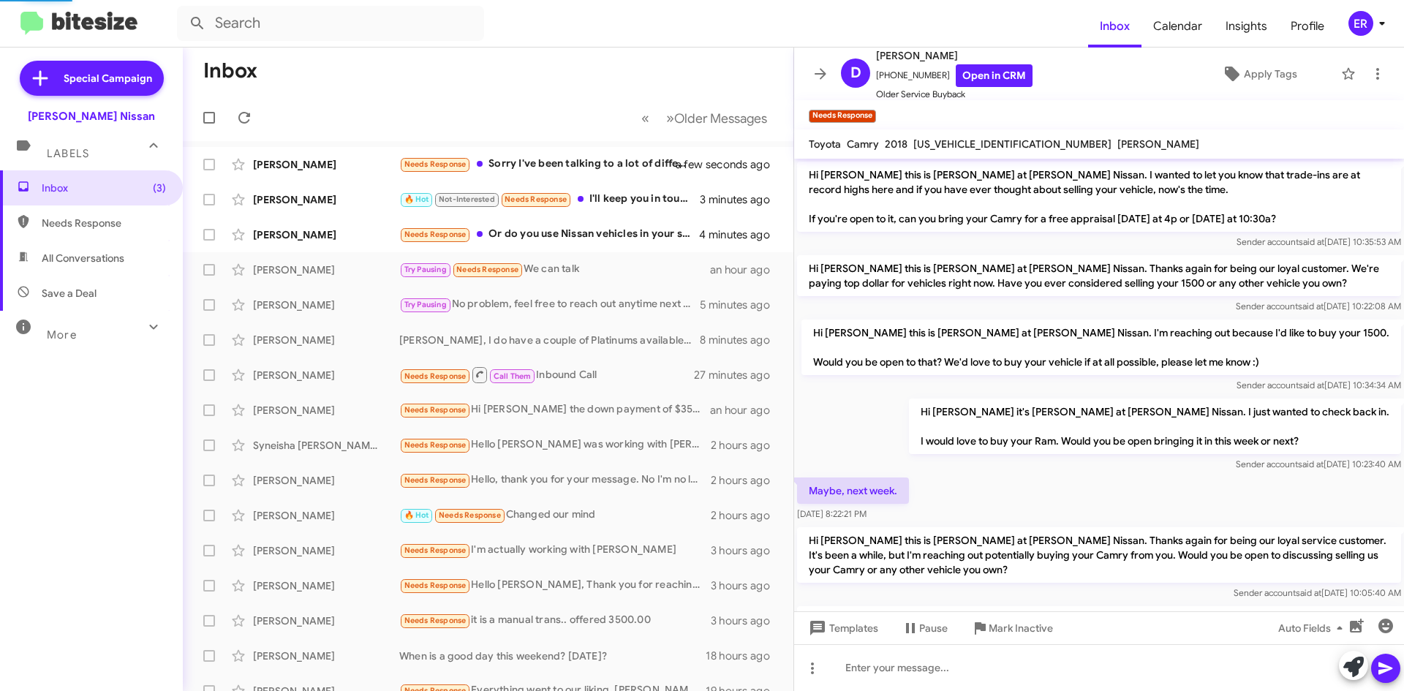
scroll to position [257, 0]
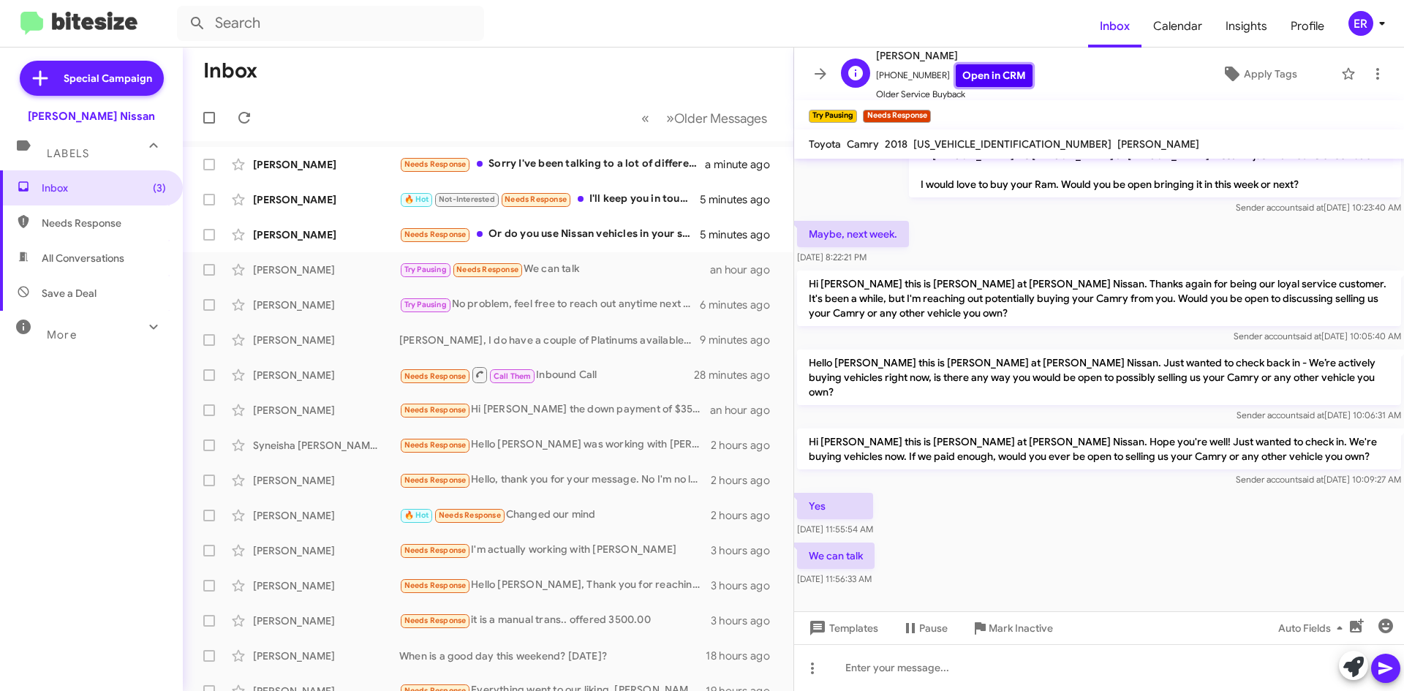
click at [999, 82] on link "Open in CRM" at bounding box center [994, 75] width 77 height 23
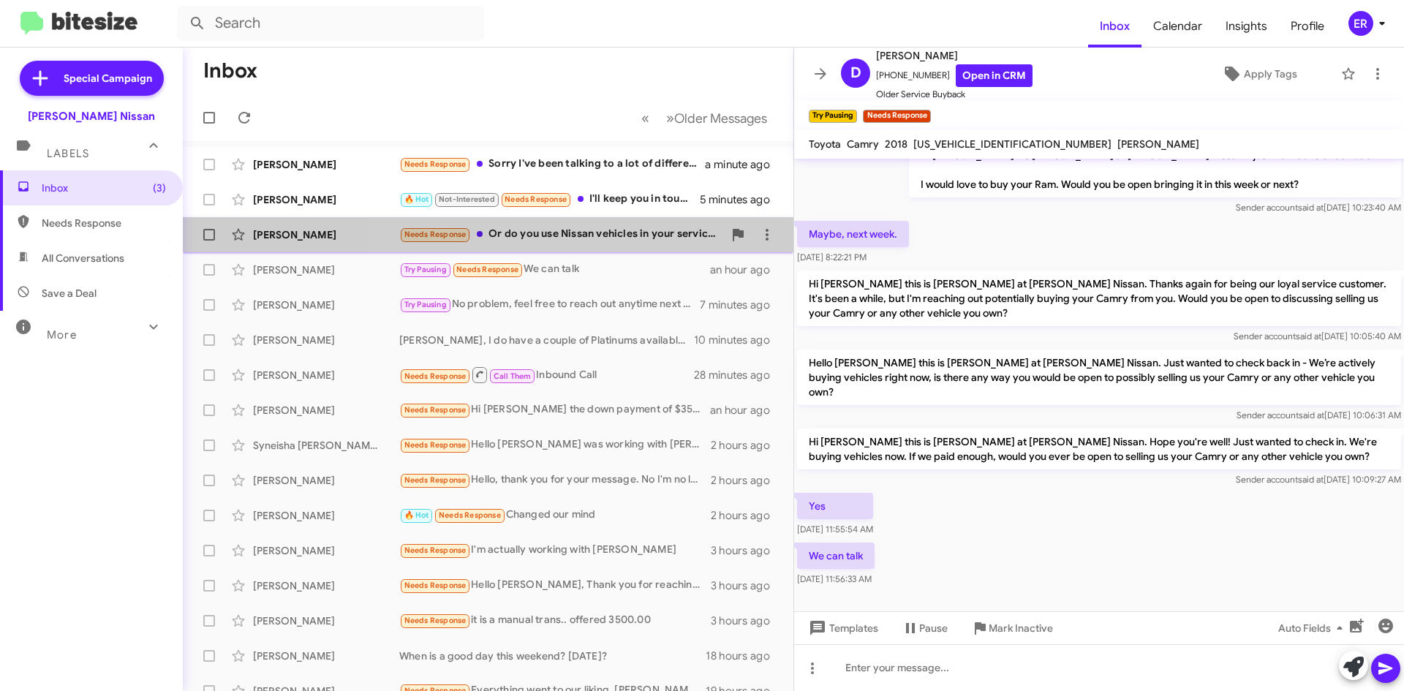
click at [604, 227] on div "Needs Response Or do you use Nissan vehicles in your service department as loan…" at bounding box center [561, 234] width 324 height 17
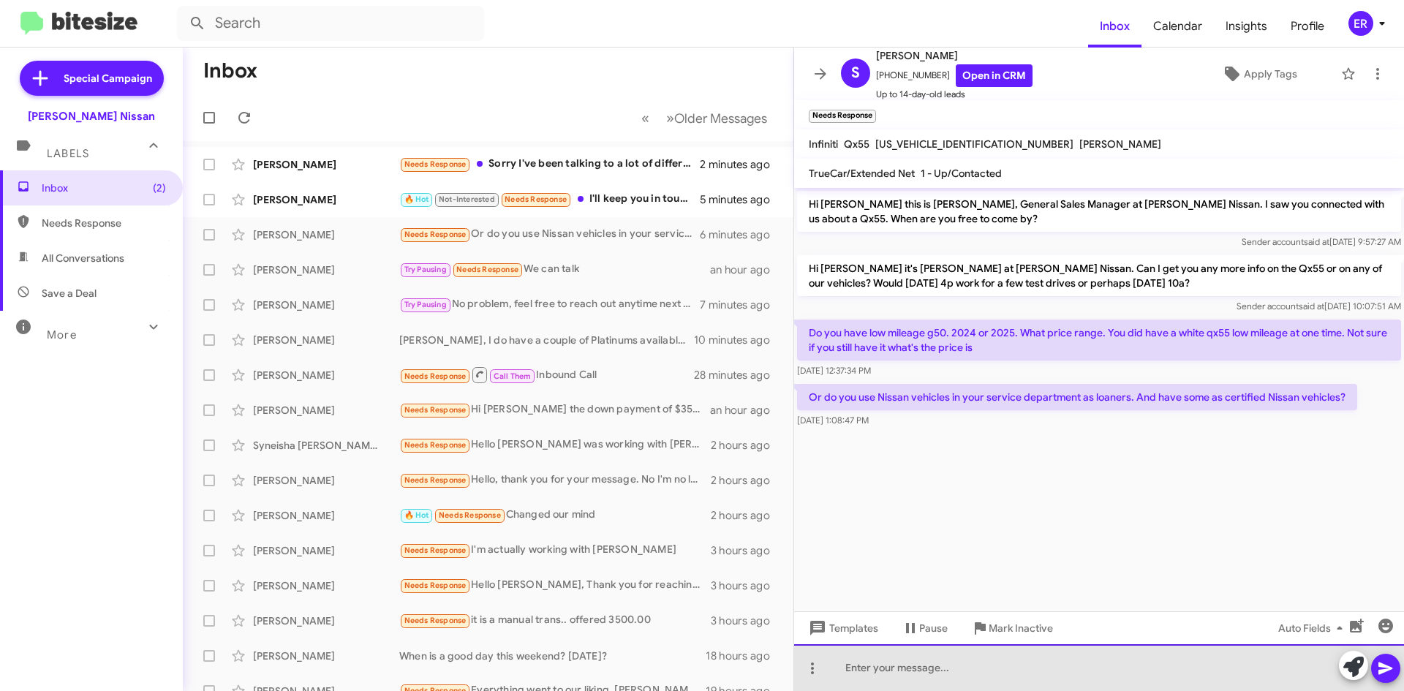
click at [990, 680] on div at bounding box center [1099, 667] width 610 height 47
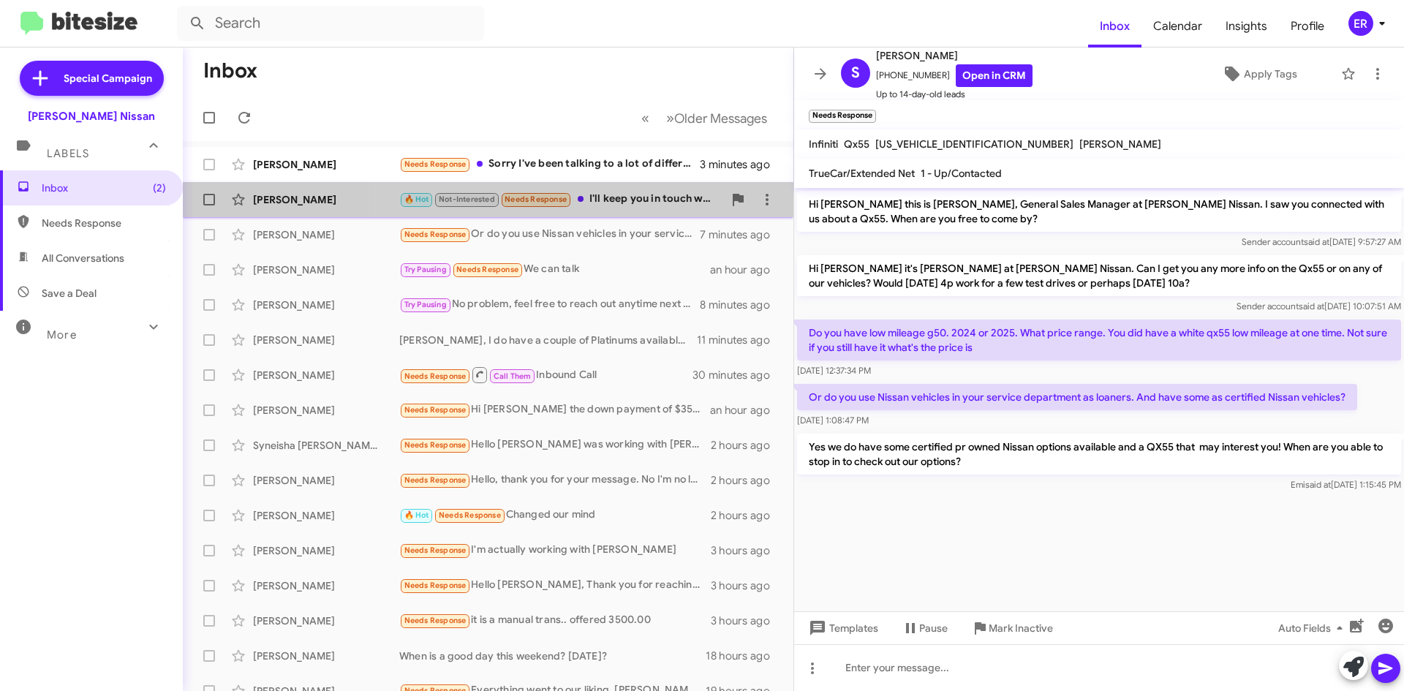
click at [654, 195] on div "🔥 Hot Not-Interested Needs Response I'll keep you in touch whenever i have the …" at bounding box center [561, 199] width 324 height 17
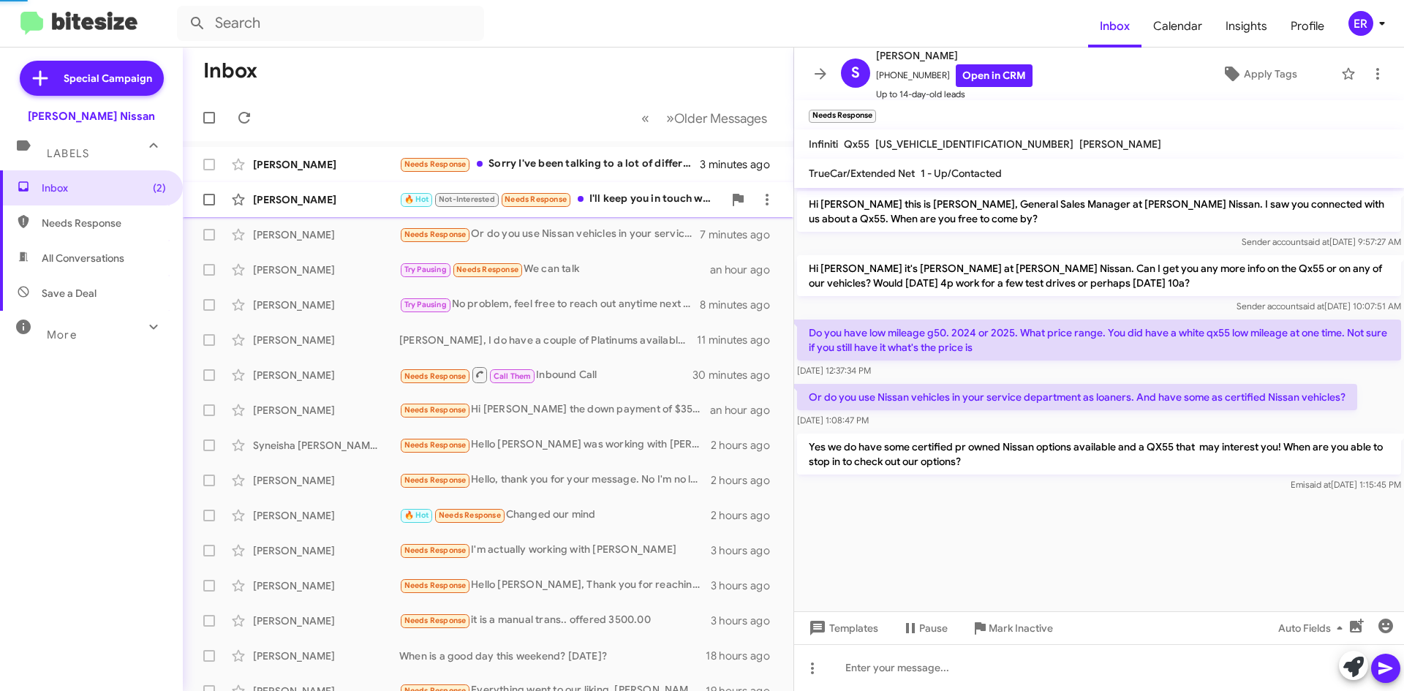
scroll to position [10, 0]
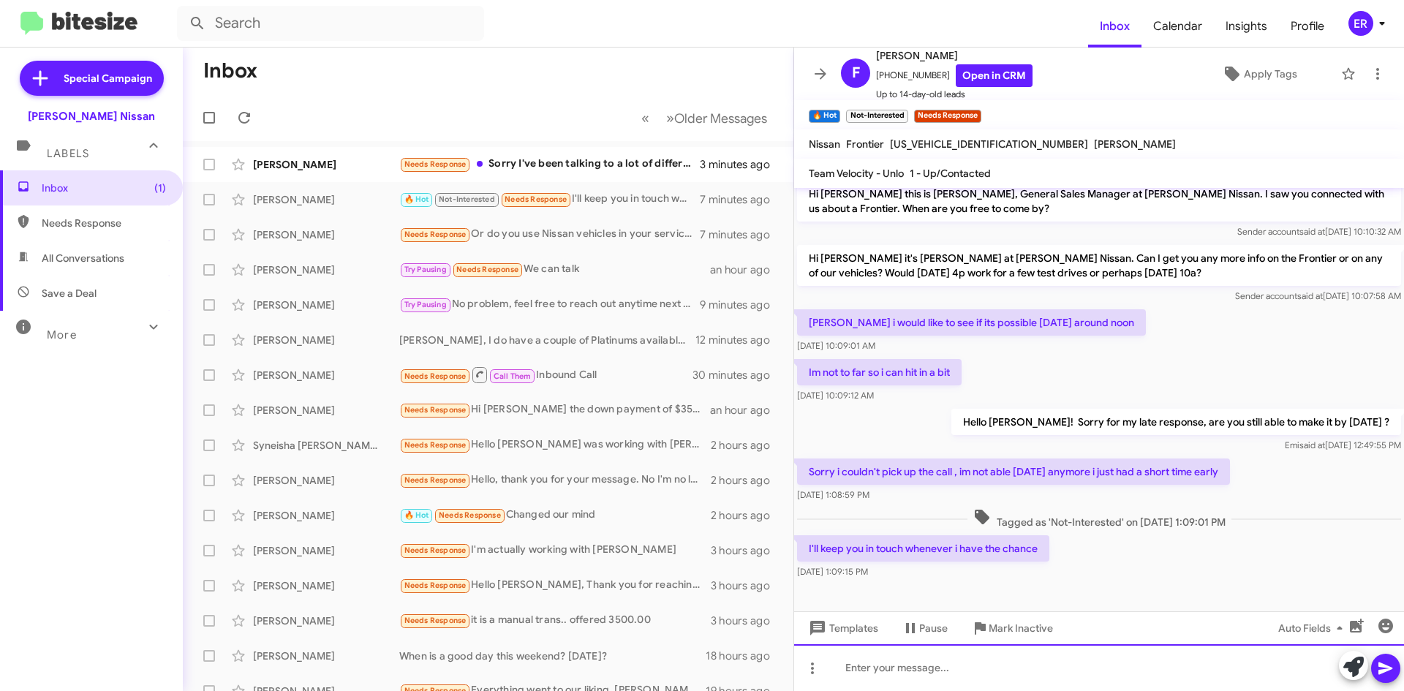
click at [962, 667] on div at bounding box center [1099, 667] width 610 height 47
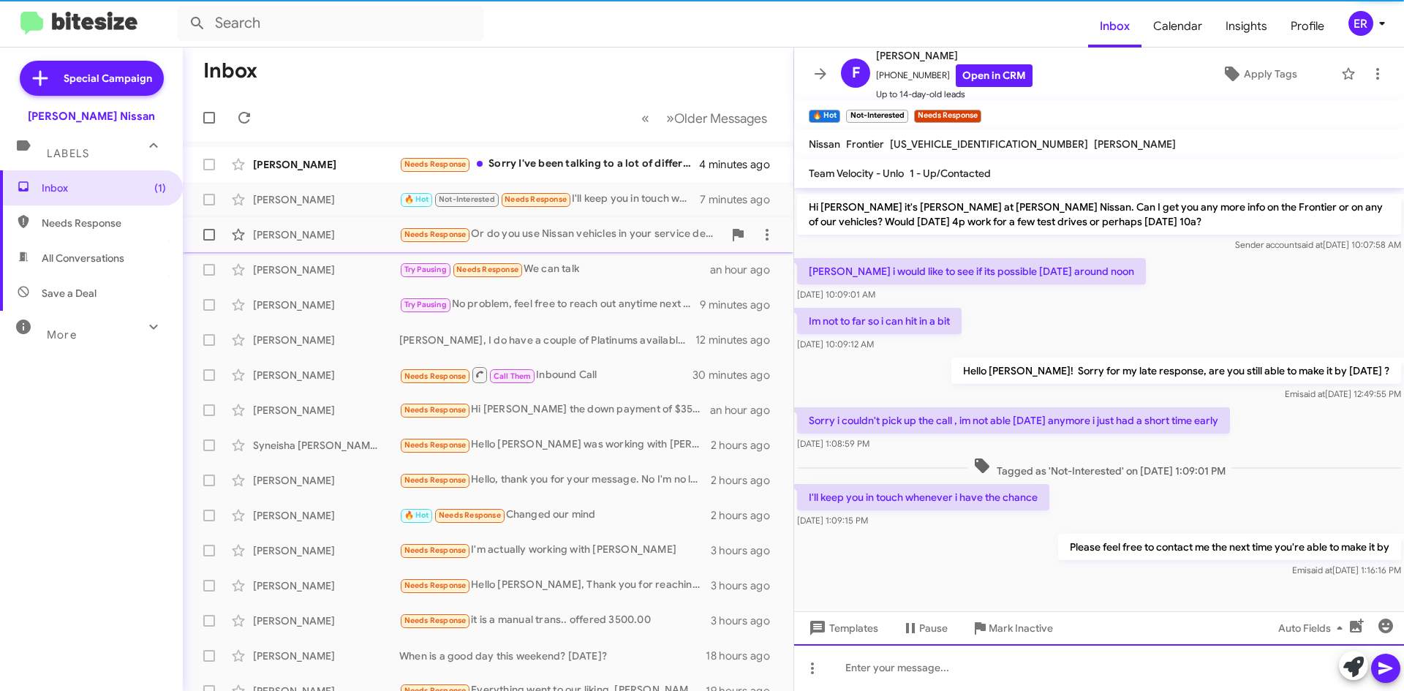
scroll to position [64, 0]
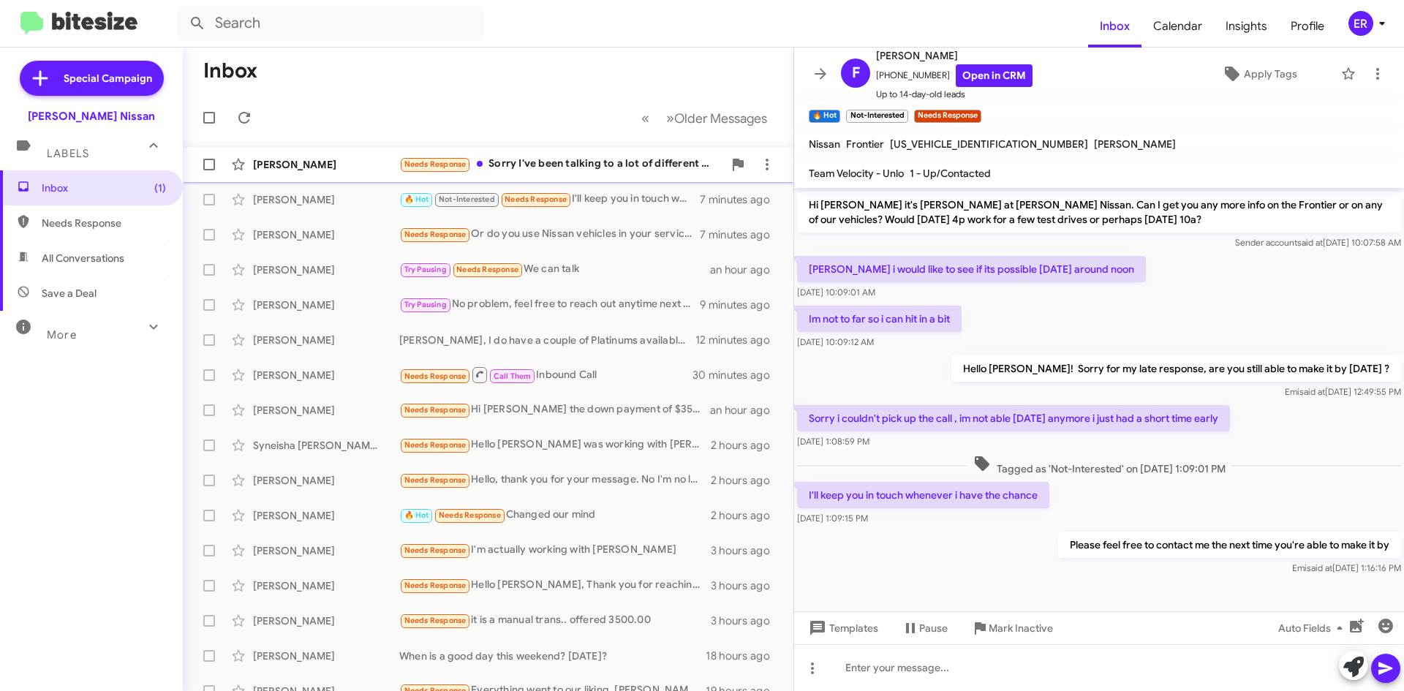
click at [622, 176] on div "[PERSON_NAME] Needs Response Sorry I've been talking to a lot of different deal…" at bounding box center [488, 164] width 587 height 29
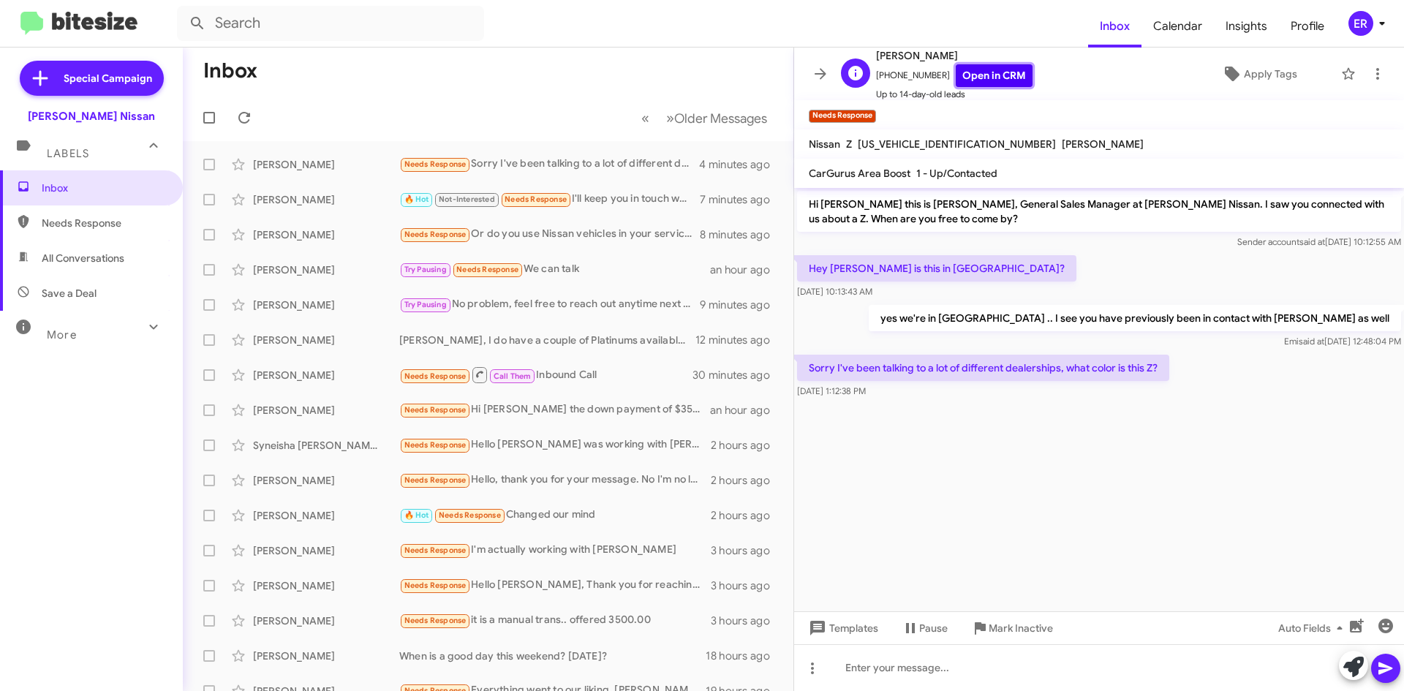
click at [968, 75] on link "Open in CRM" at bounding box center [994, 75] width 77 height 23
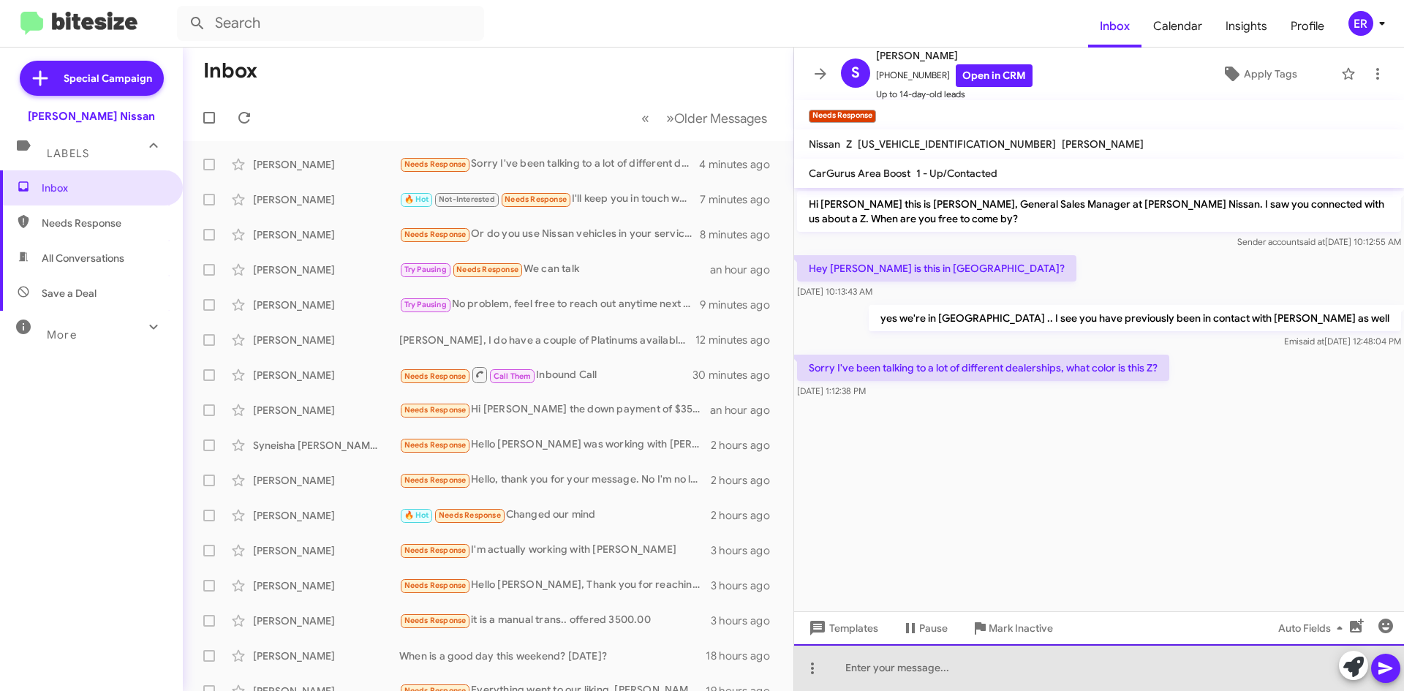
click at [903, 668] on div at bounding box center [1099, 667] width 610 height 47
